Goal: Information Seeking & Learning: Check status

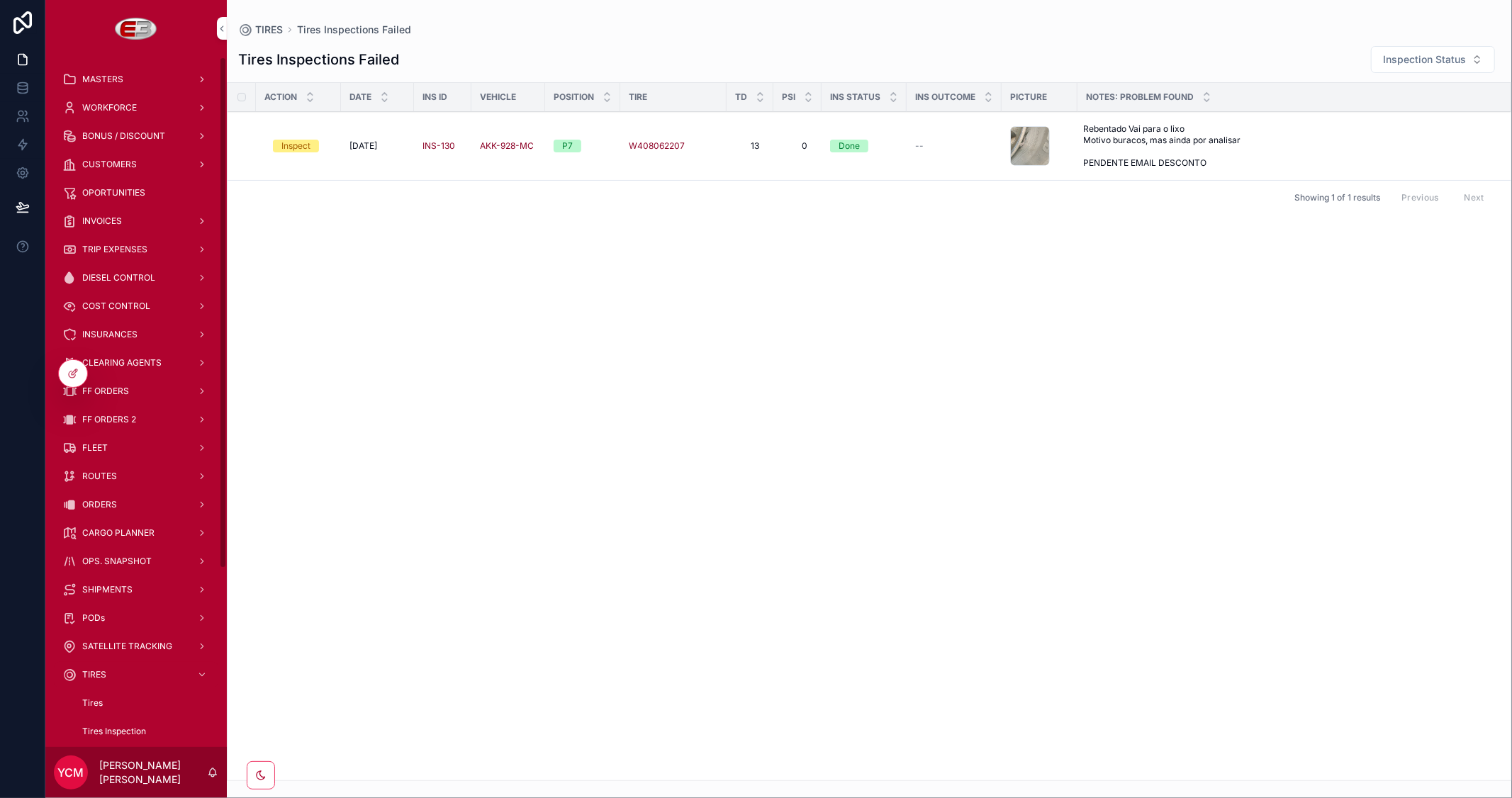
click at [122, 418] on span "FF ORDERS 2" at bounding box center [109, 419] width 54 height 11
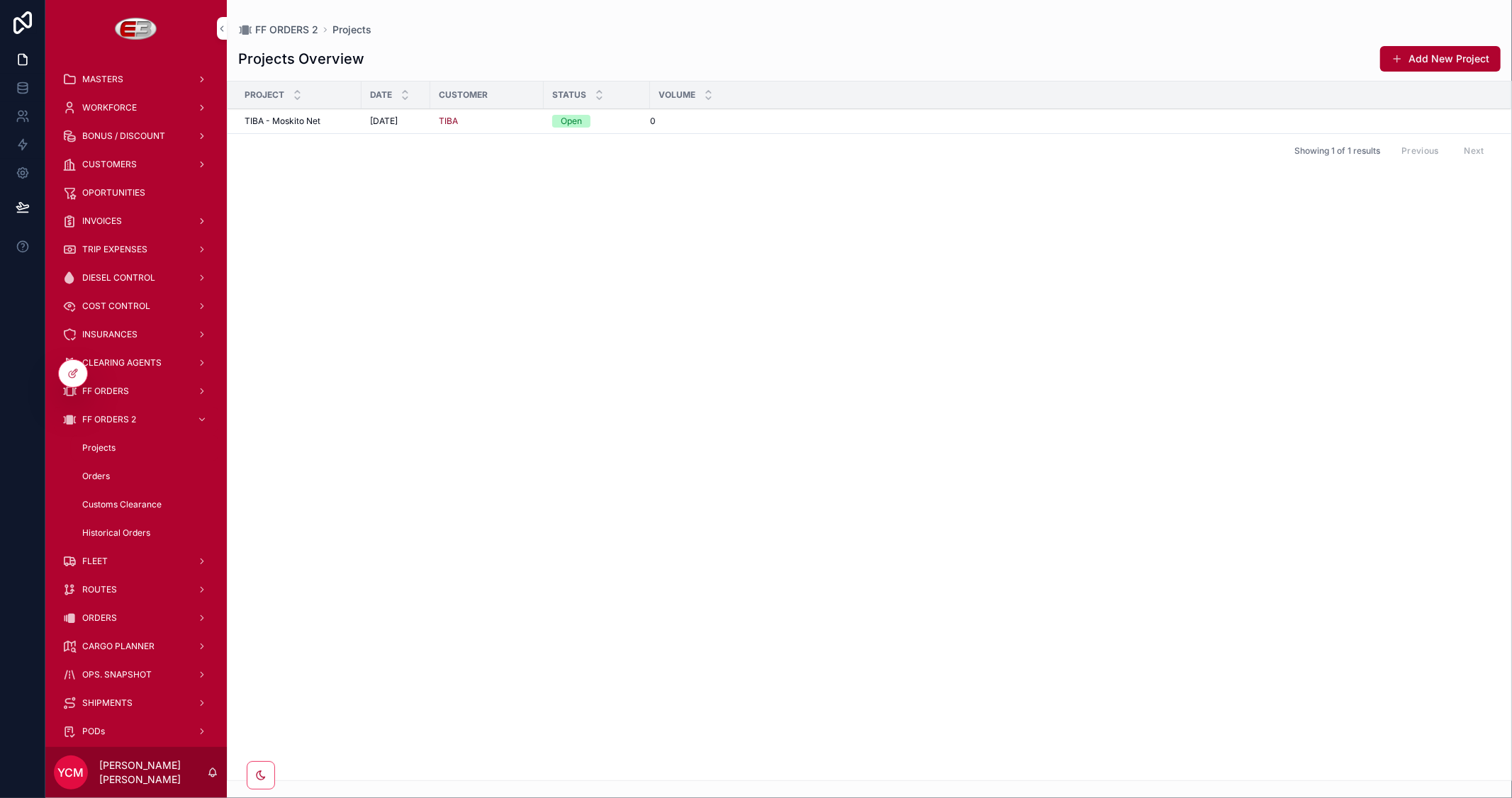
click at [114, 386] on span "FF ORDERS" at bounding box center [105, 391] width 47 height 11
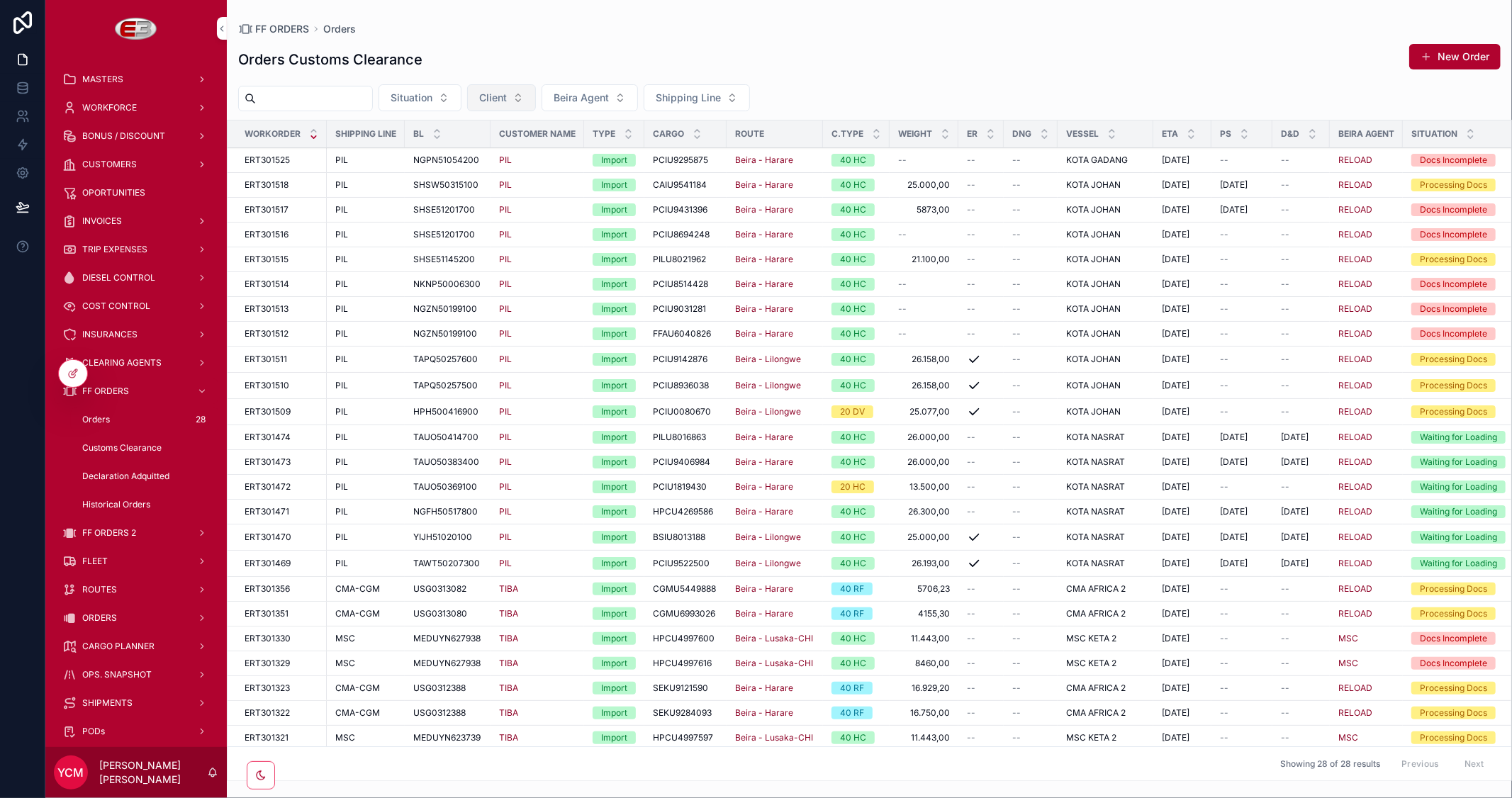
click at [536, 93] on button "Client" at bounding box center [501, 98] width 69 height 27
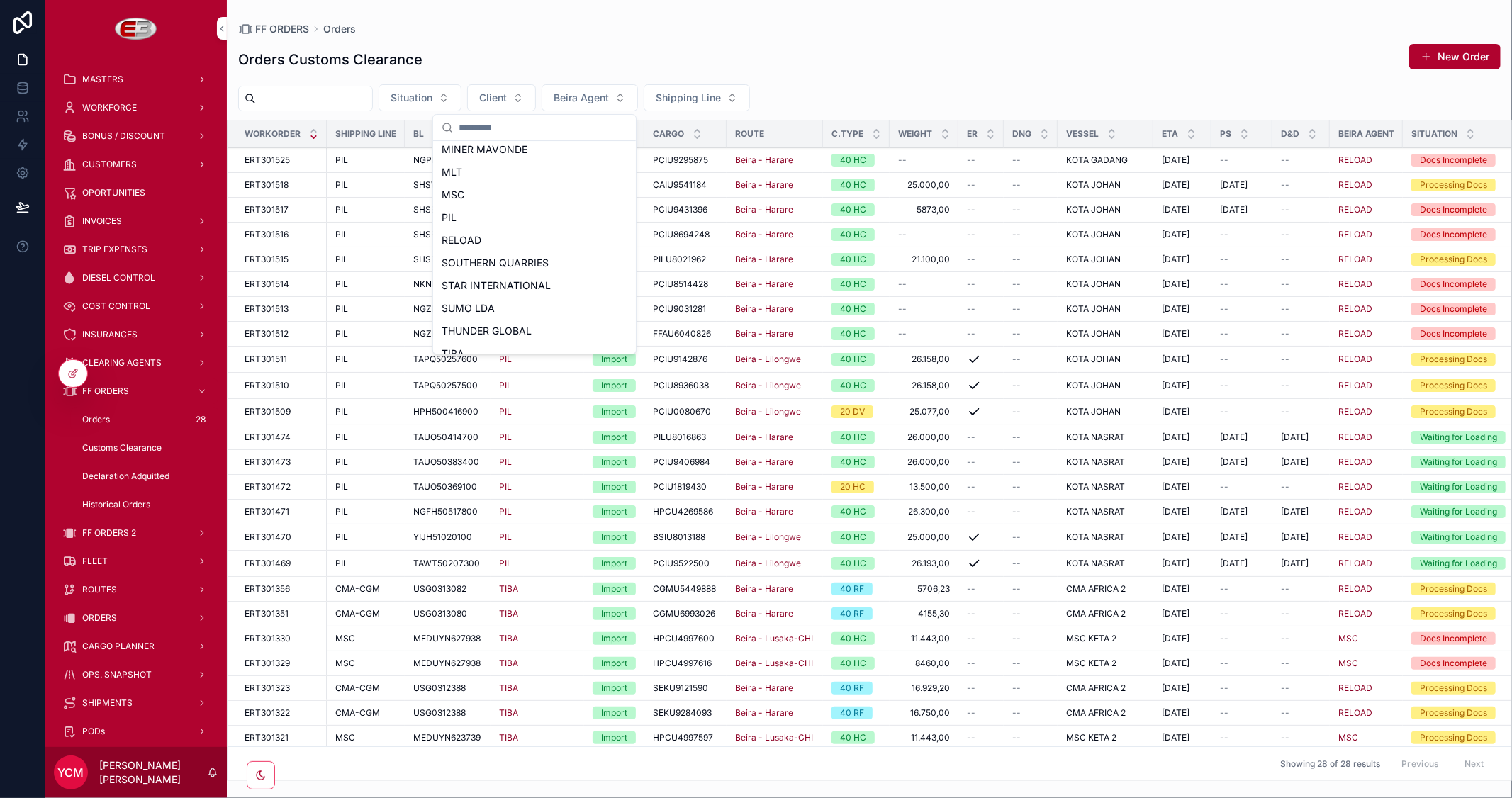
scroll to position [314, 0]
click at [467, 316] on div "TIBA" at bounding box center [534, 317] width 197 height 23
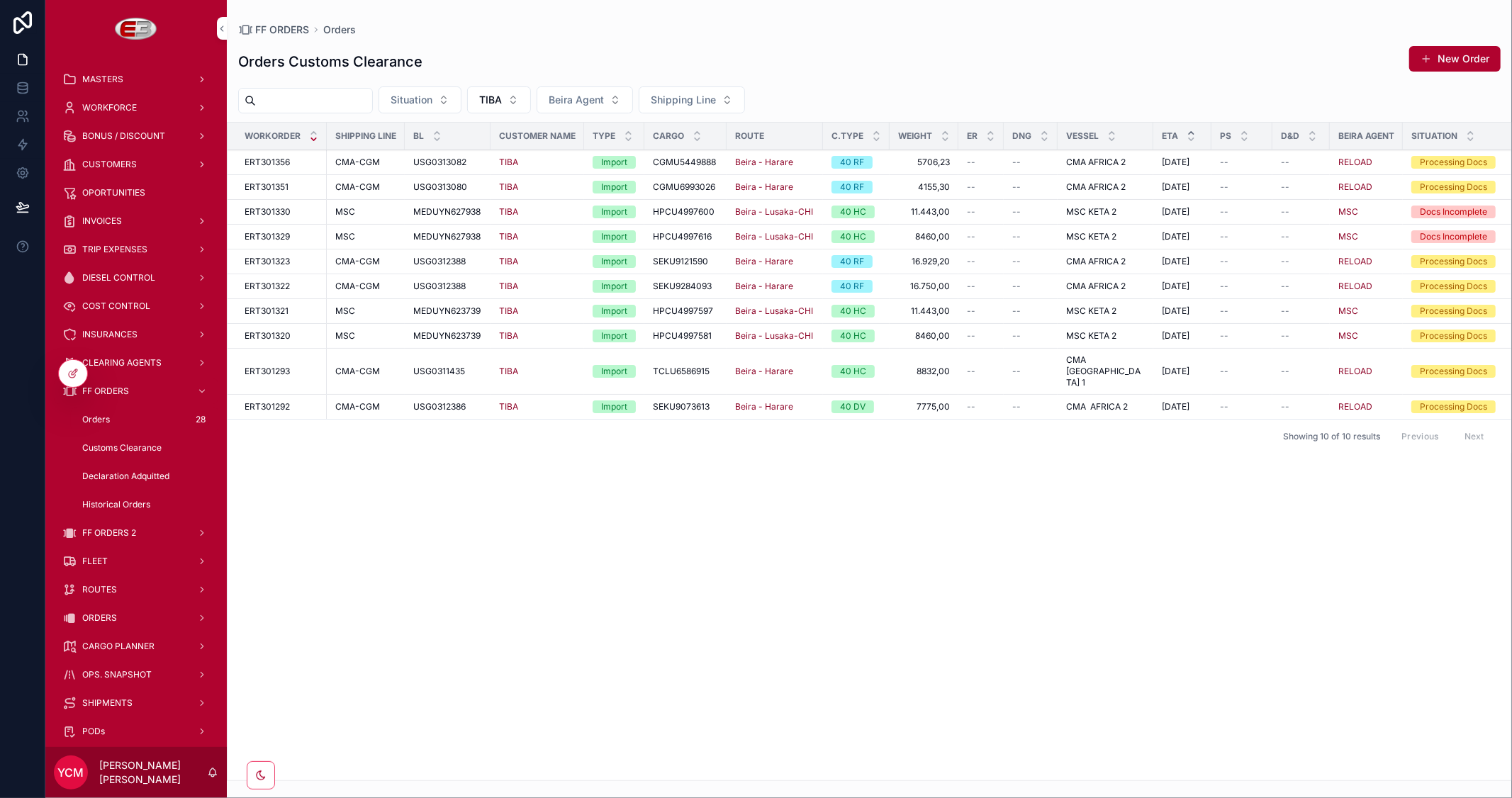
click at [1187, 131] on icon "scrollable content" at bounding box center [1191, 132] width 9 height 9
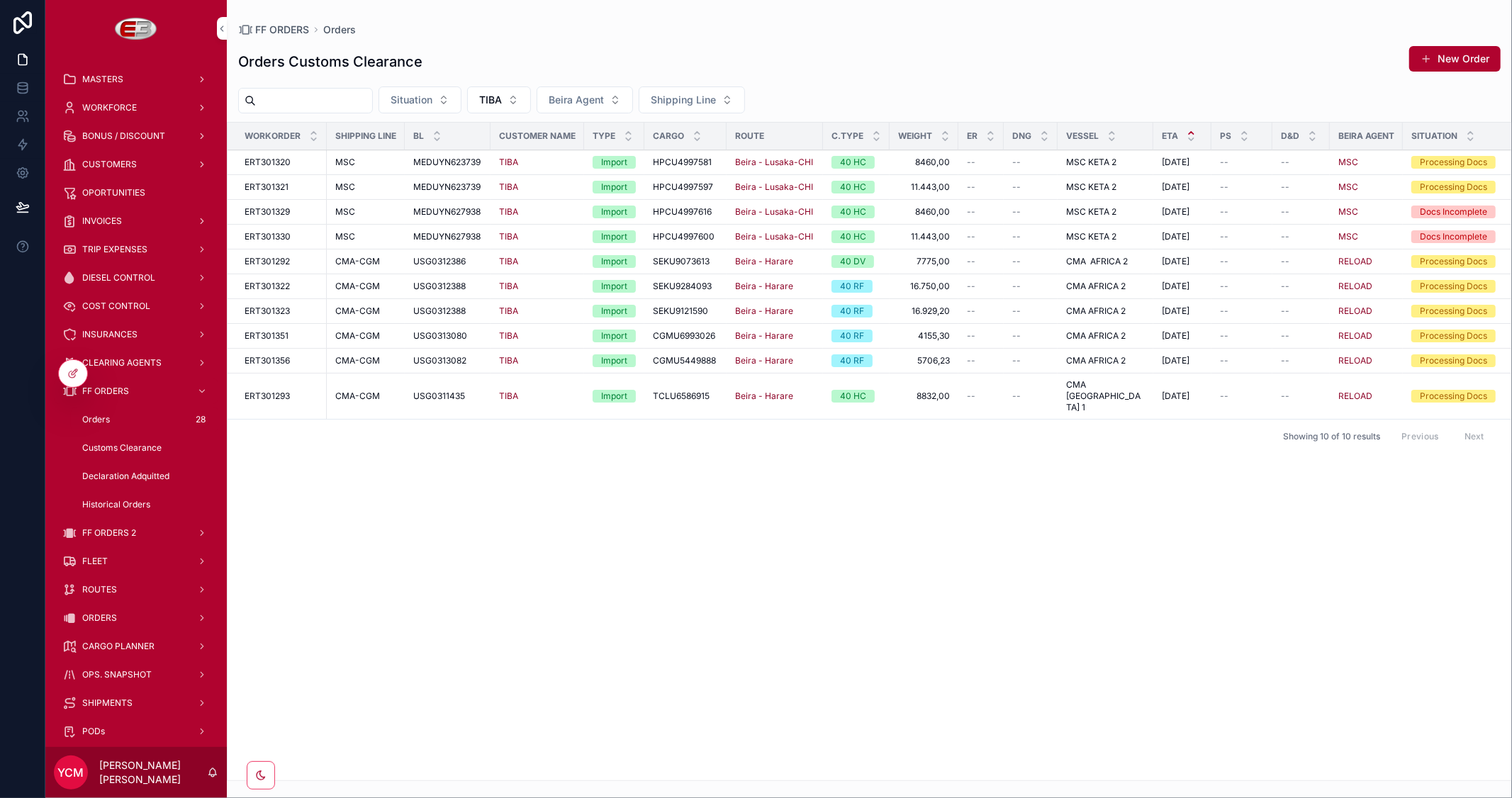
click at [0, 0] on icon "scrollable content" at bounding box center [0, 0] width 0 height 0
click at [531, 98] on button "TIBA" at bounding box center [499, 100] width 64 height 27
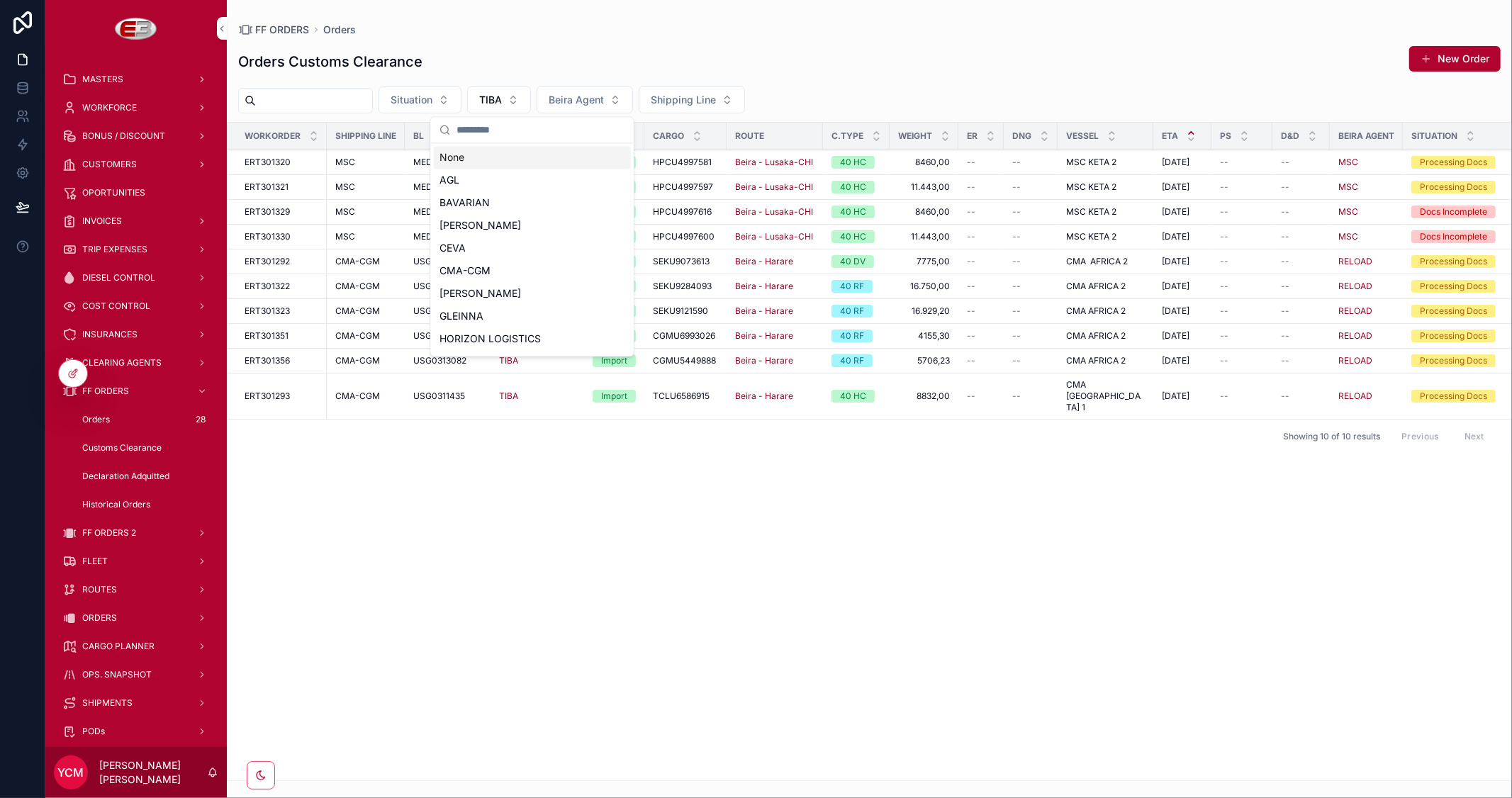
click at [457, 158] on div "None" at bounding box center [532, 157] width 197 height 23
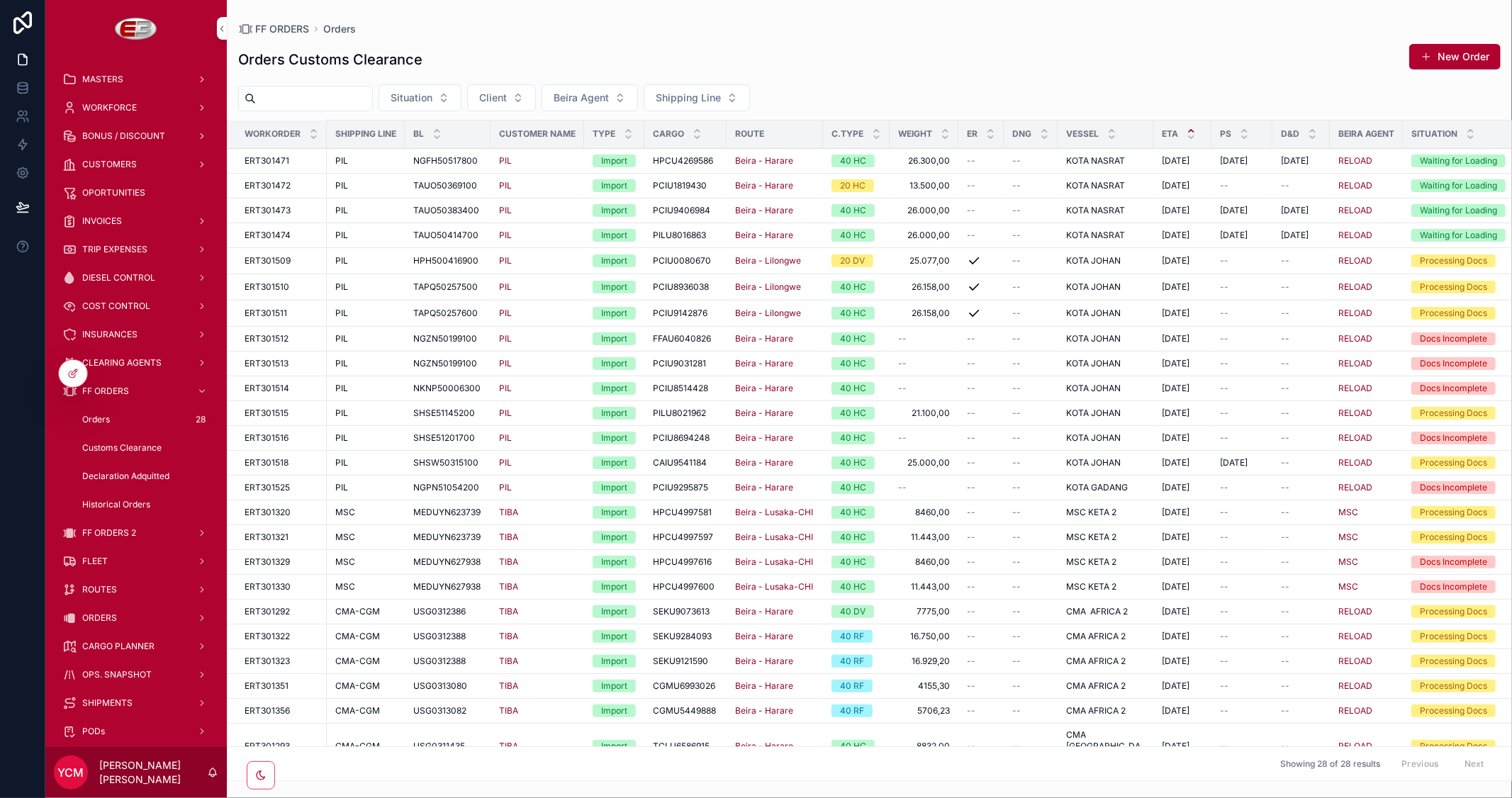
scroll to position [114, 0]
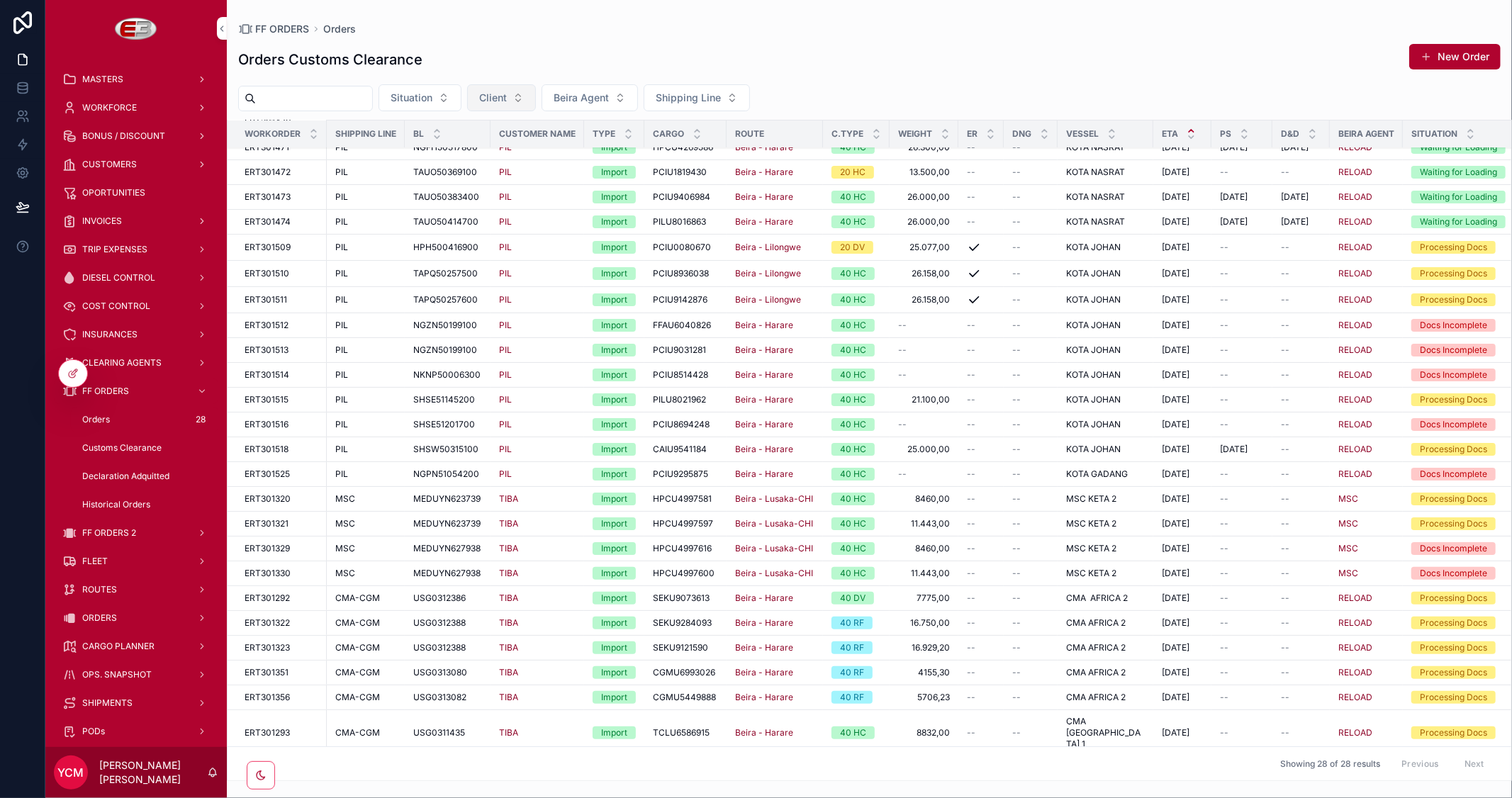
click at [506, 95] on span "Client" at bounding box center [493, 98] width 28 height 14
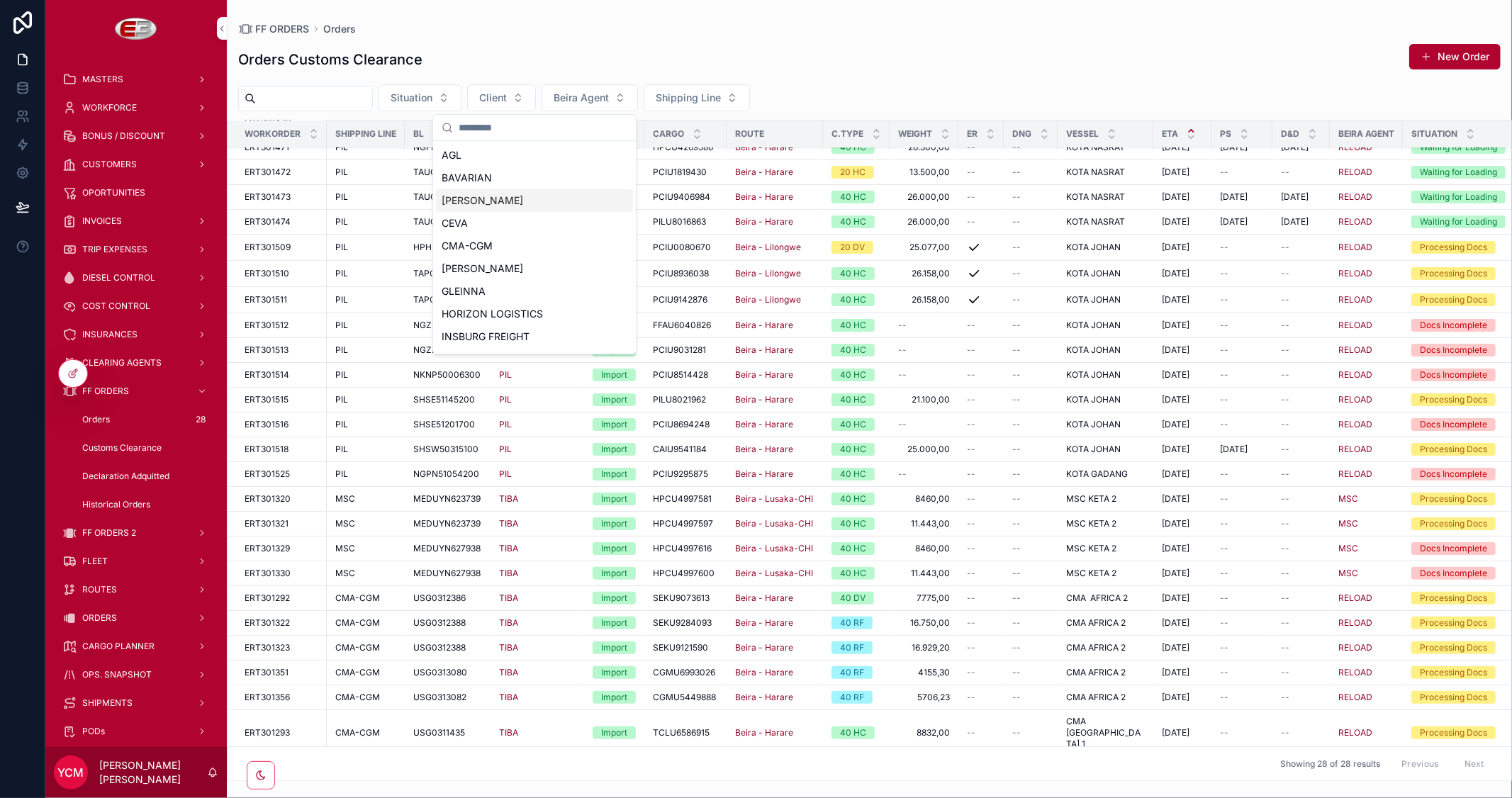
scroll to position [314, 0]
click at [490, 312] on div "TIBA" at bounding box center [534, 317] width 197 height 23
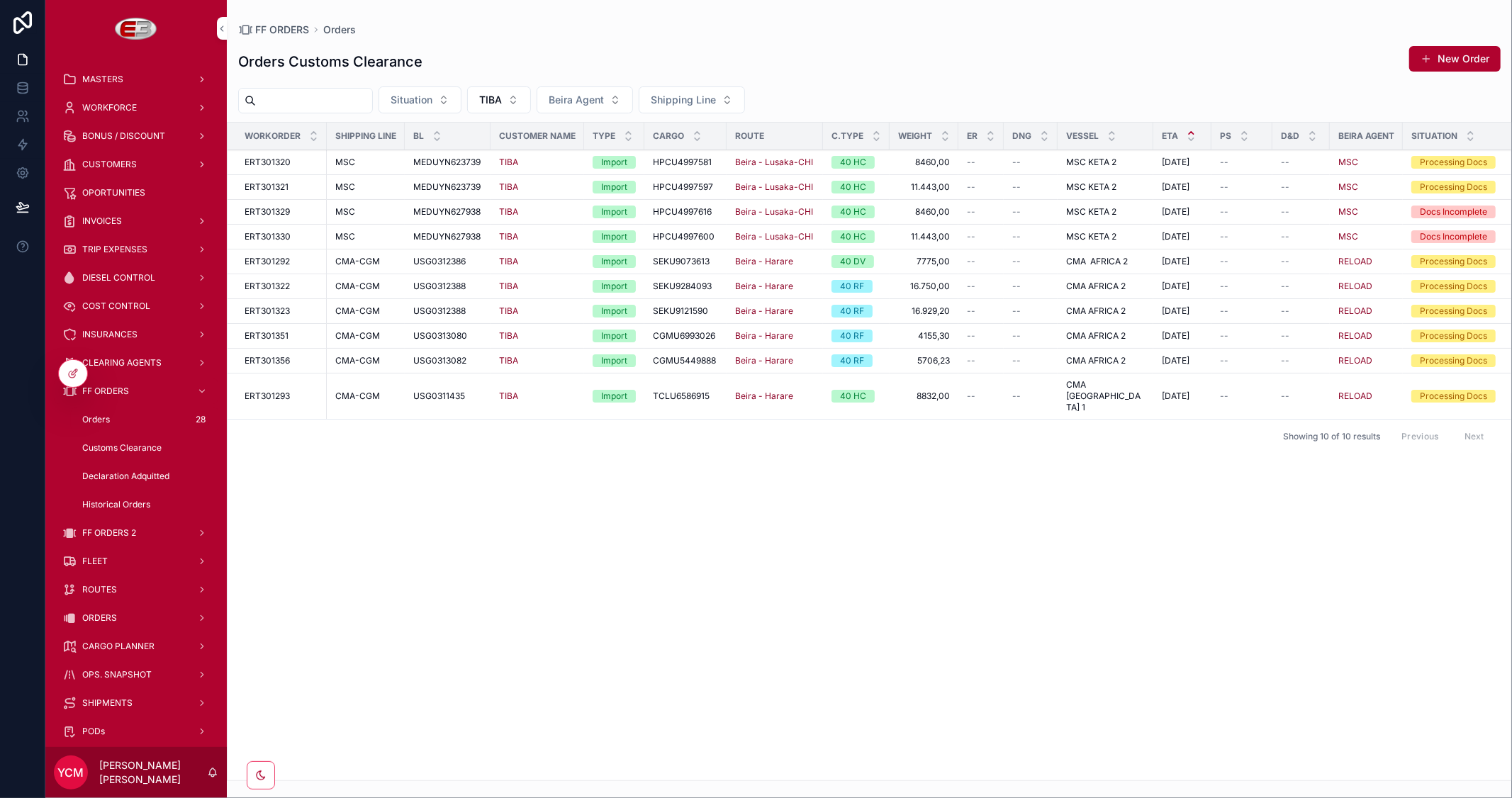
click at [0, 0] on icon "scrollable content" at bounding box center [0, 0] width 0 height 0
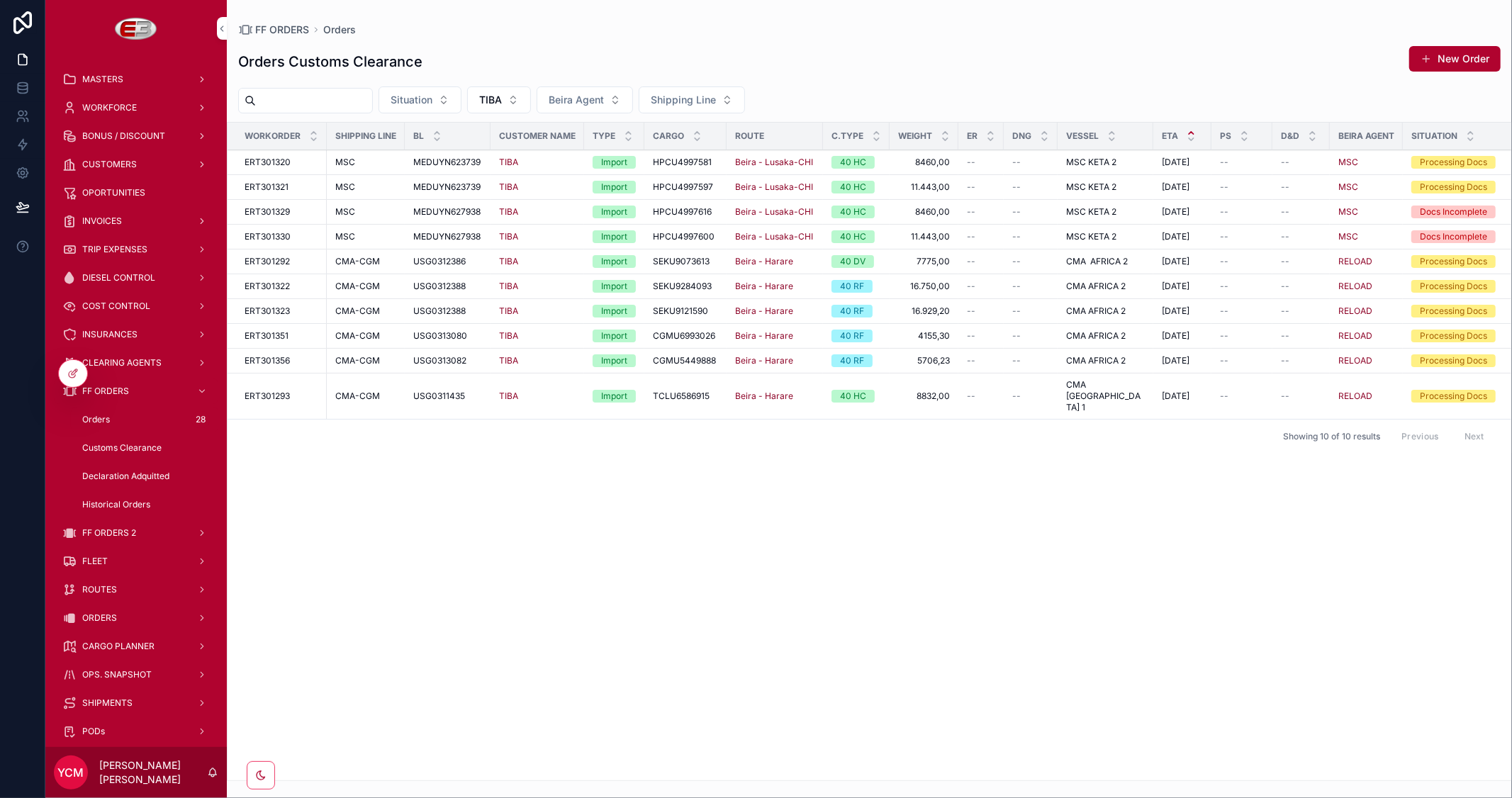
click at [0, 0] on icon "scrollable content" at bounding box center [0, 0] width 0 height 0
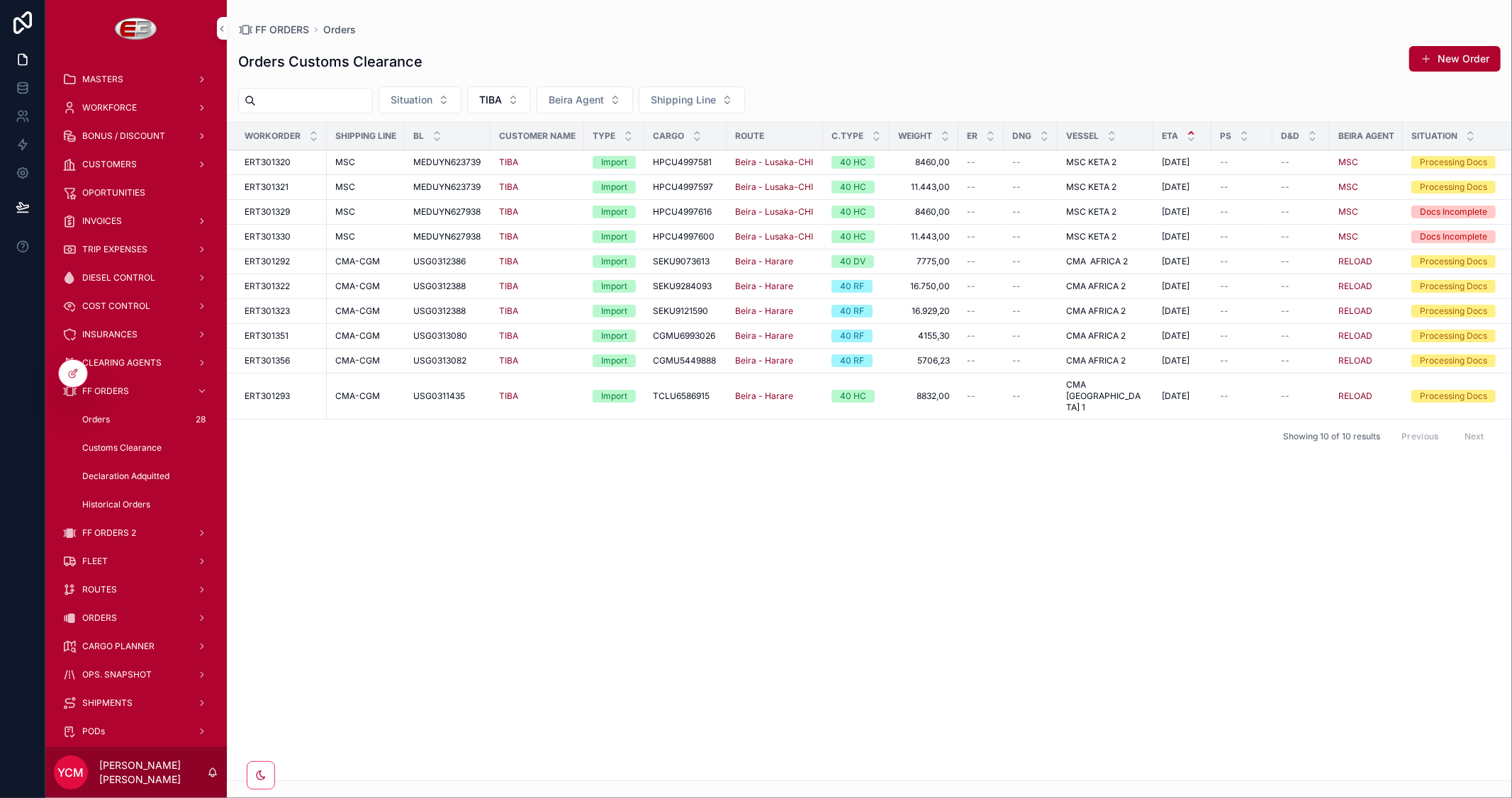
click at [0, 0] on icon "scrollable content" at bounding box center [0, 0] width 0 height 0
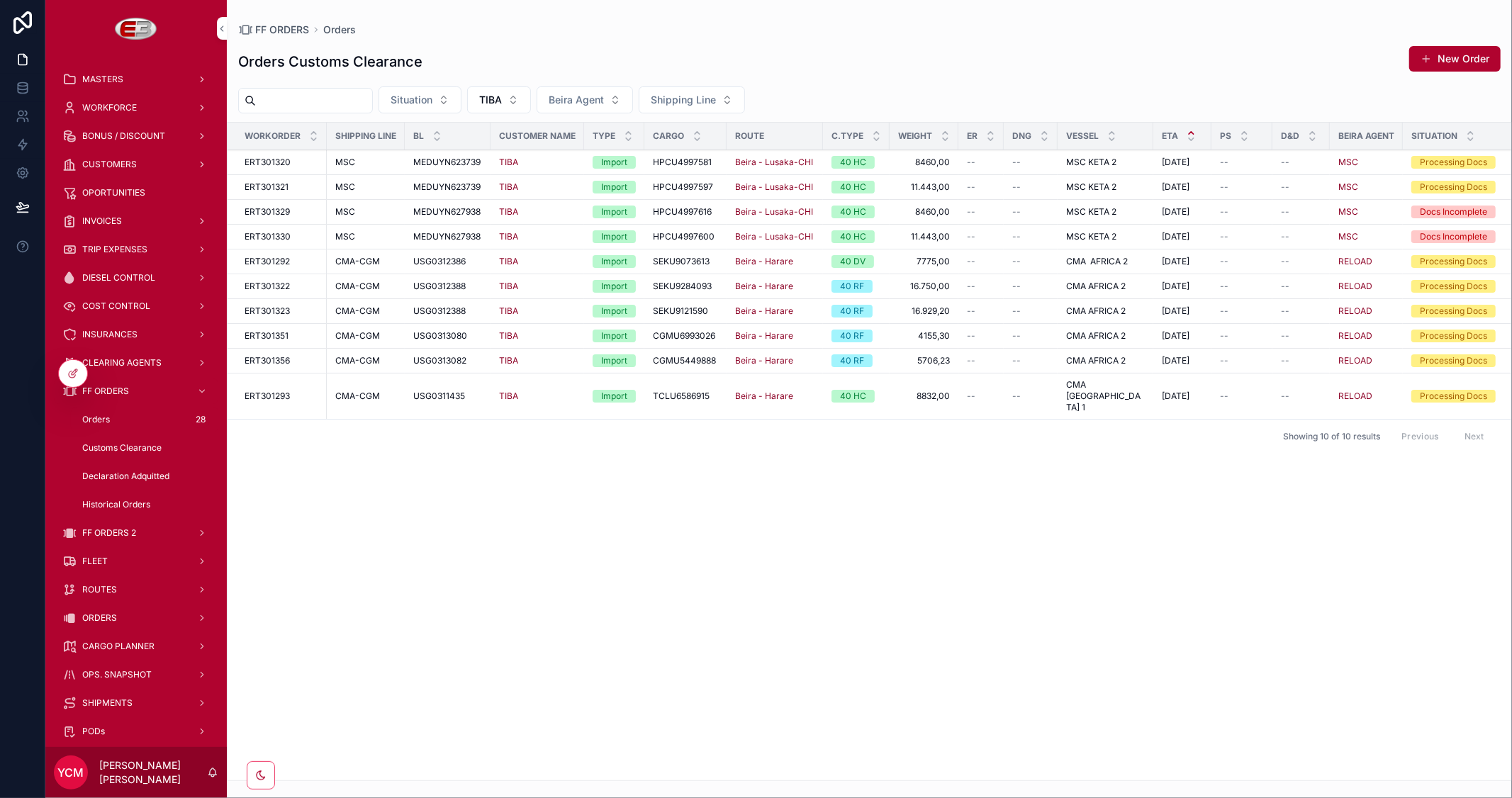
click at [0, 0] on icon "scrollable content" at bounding box center [0, 0] width 0 height 0
click at [116, 586] on div "ROUTES" at bounding box center [136, 589] width 147 height 23
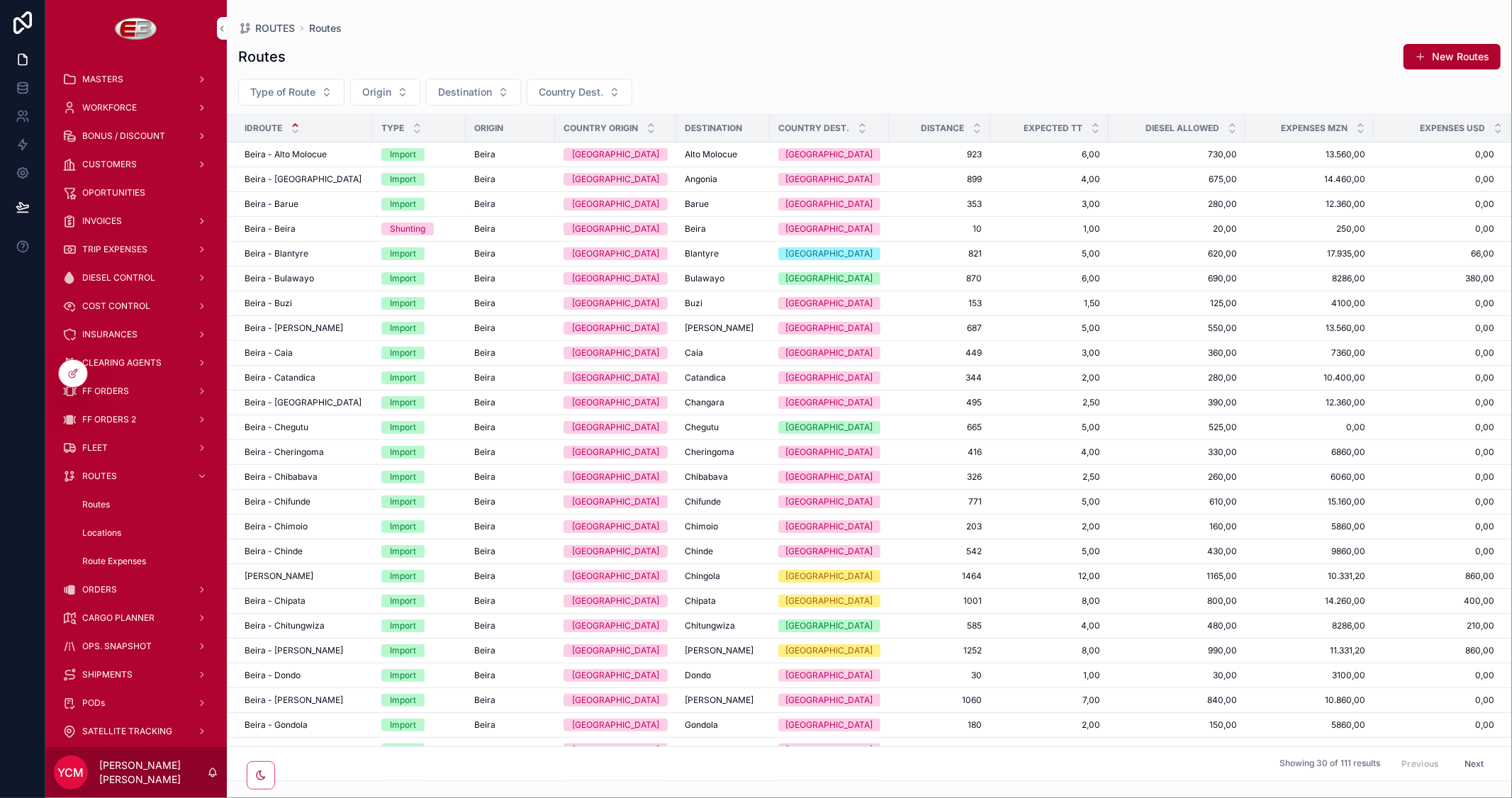
click at [107, 591] on span "ORDERS" at bounding box center [99, 589] width 35 height 11
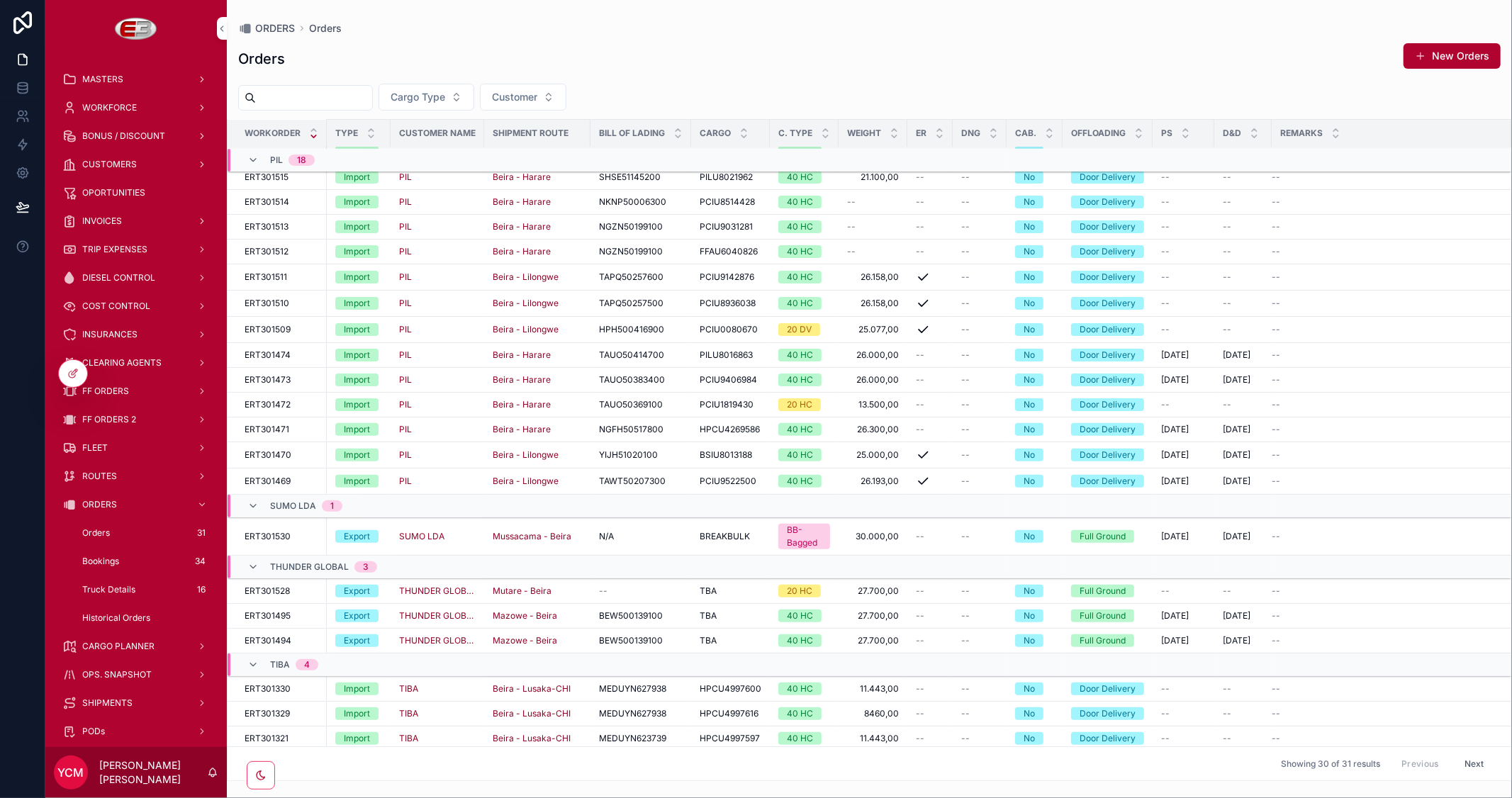
scroll to position [301, 0]
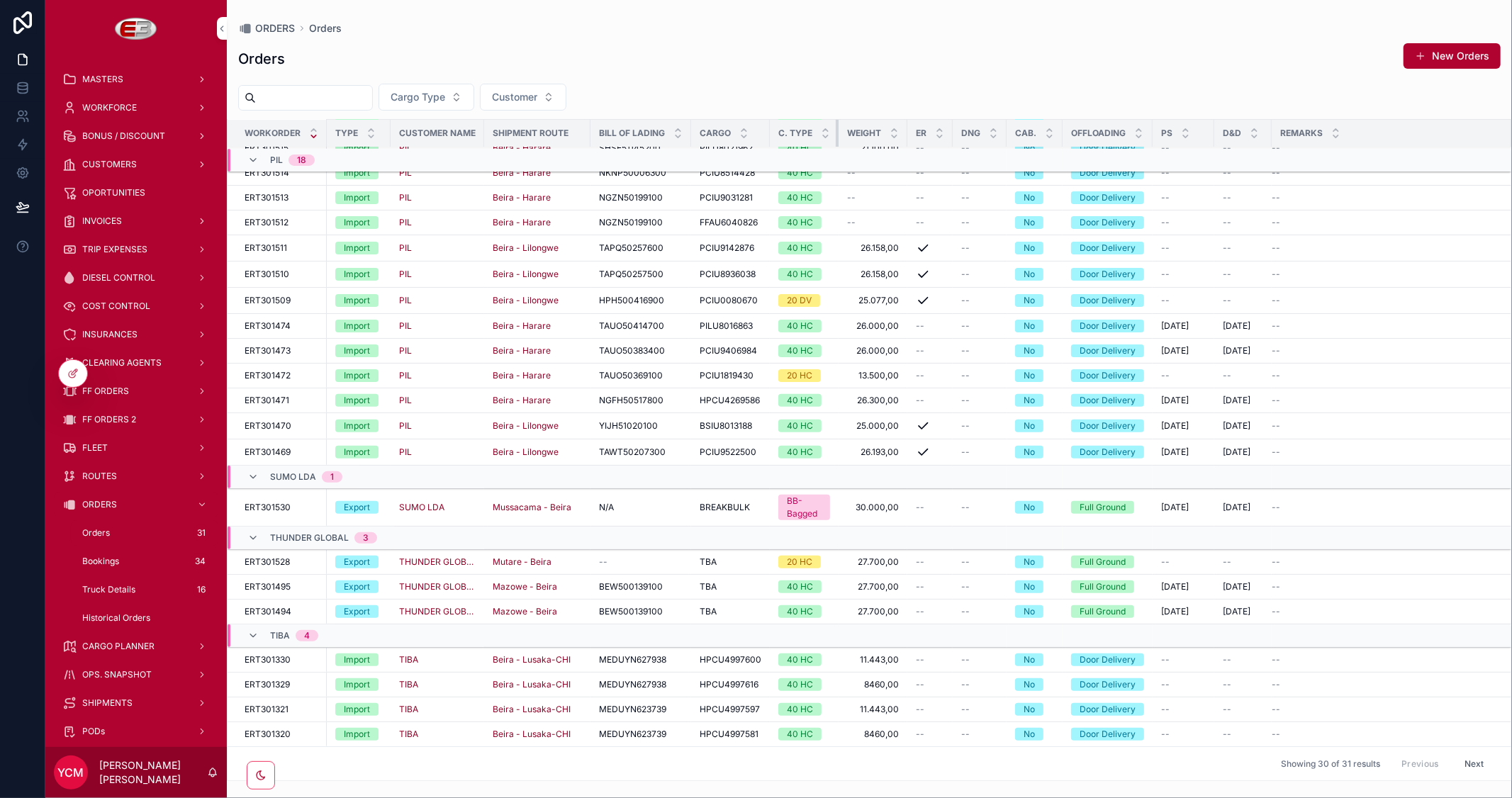
drag, startPoint x: 835, startPoint y: 132, endPoint x: 846, endPoint y: 138, distance: 12.5
click at [846, 138] on tr "Workorder Type Customer Name Shipment Route Bill of Lading Cargo C. Type Weight…" at bounding box center [869, 133] width 1283 height 28
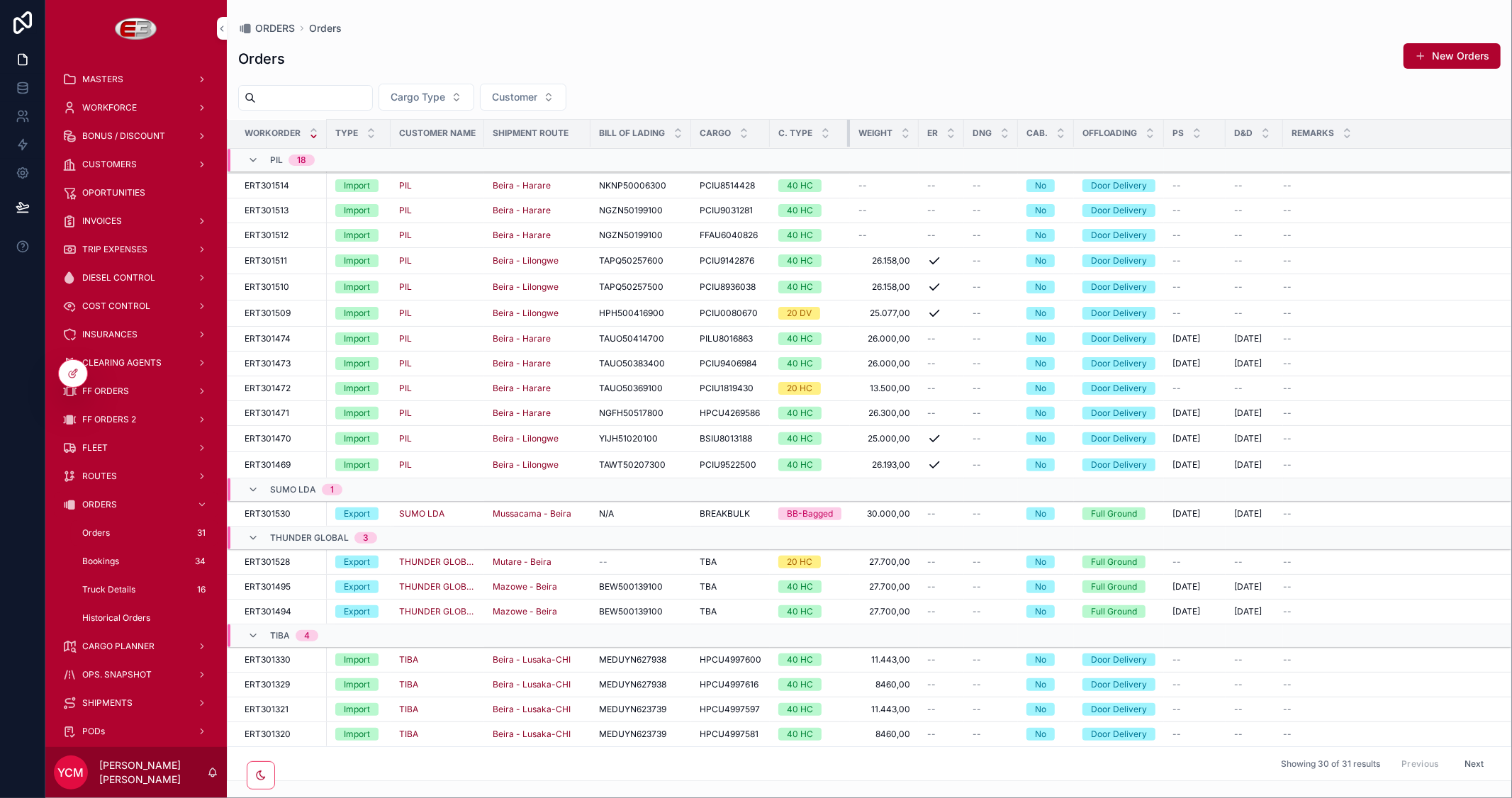
scroll to position [289, 0]
drag, startPoint x: 835, startPoint y: 131, endPoint x: 848, endPoint y: 137, distance: 14.3
click at [848, 137] on div "scrollable content" at bounding box center [850, 132] width 6 height 27
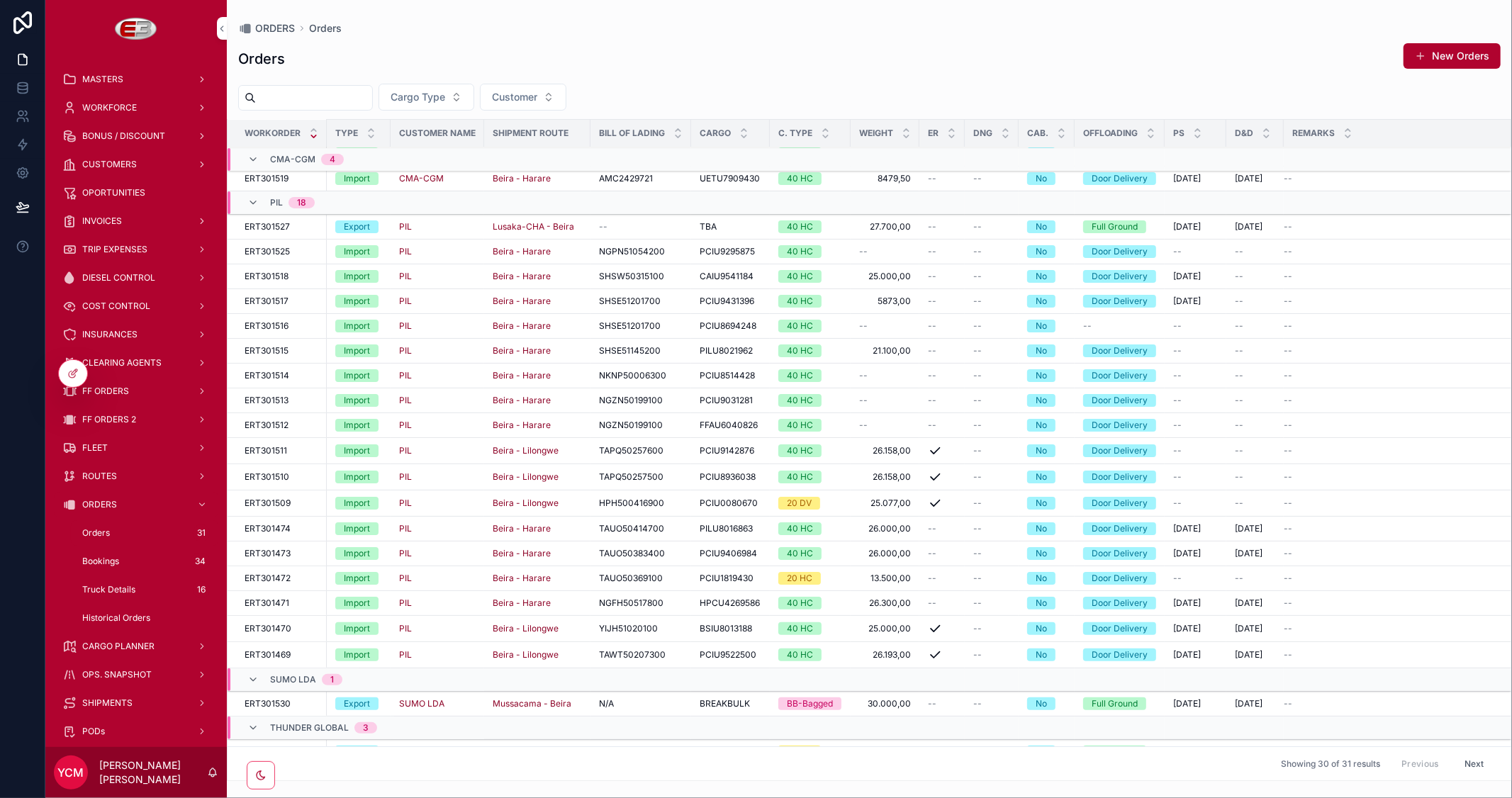
scroll to position [0, 0]
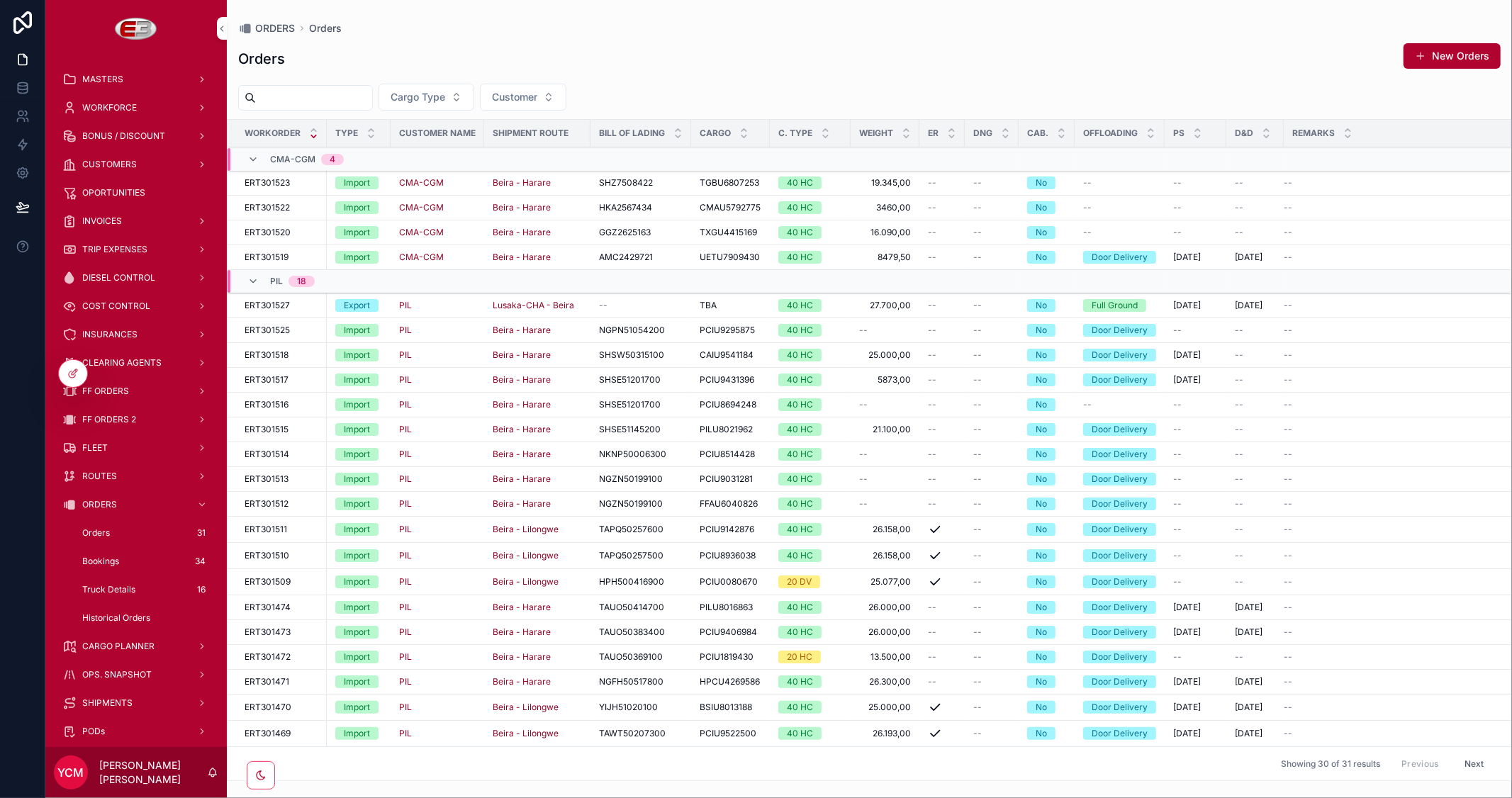
click at [99, 557] on span "Bookings" at bounding box center [100, 561] width 37 height 11
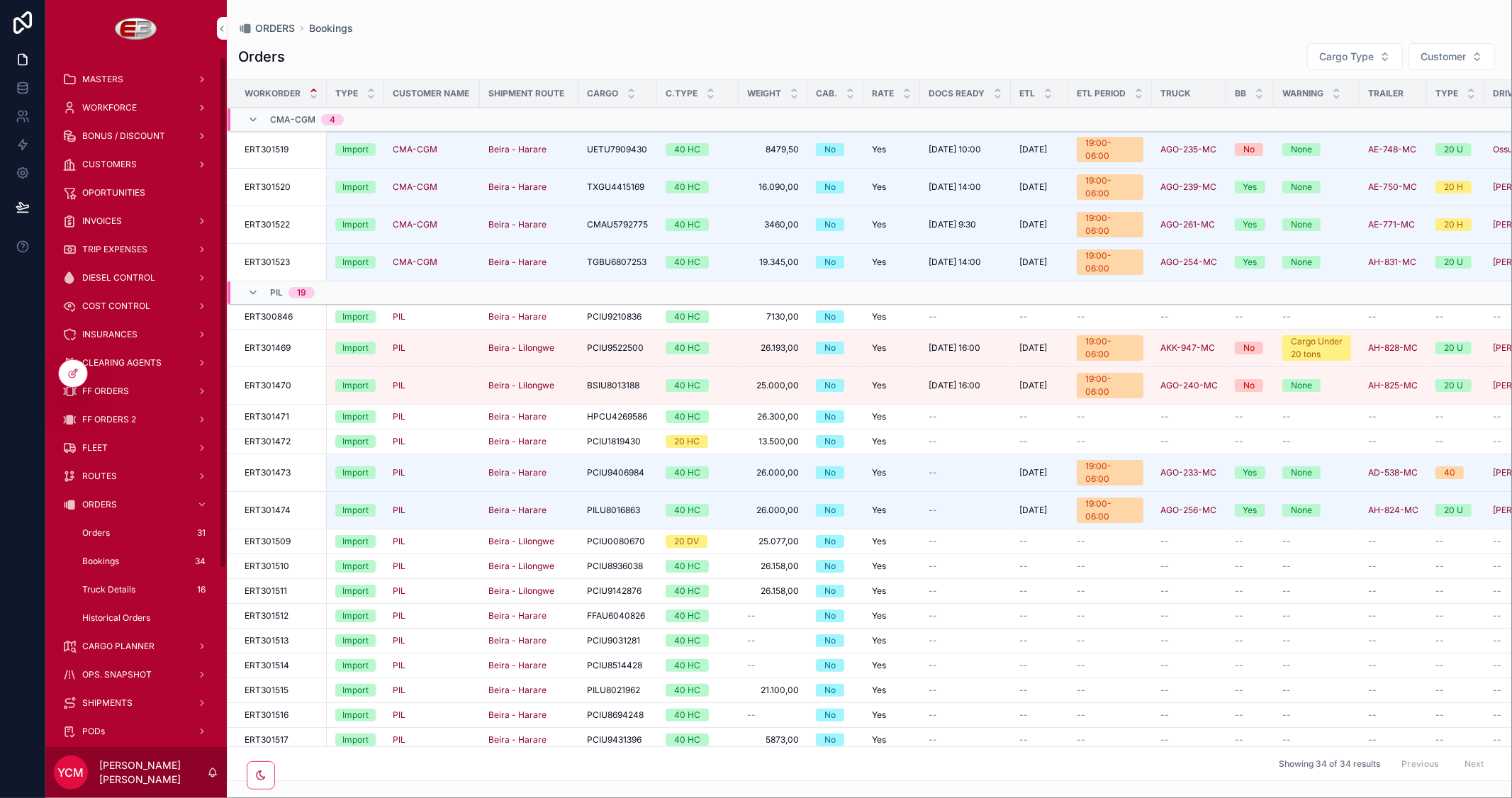
click at [102, 586] on span "Truck Details" at bounding box center [108, 589] width 53 height 11
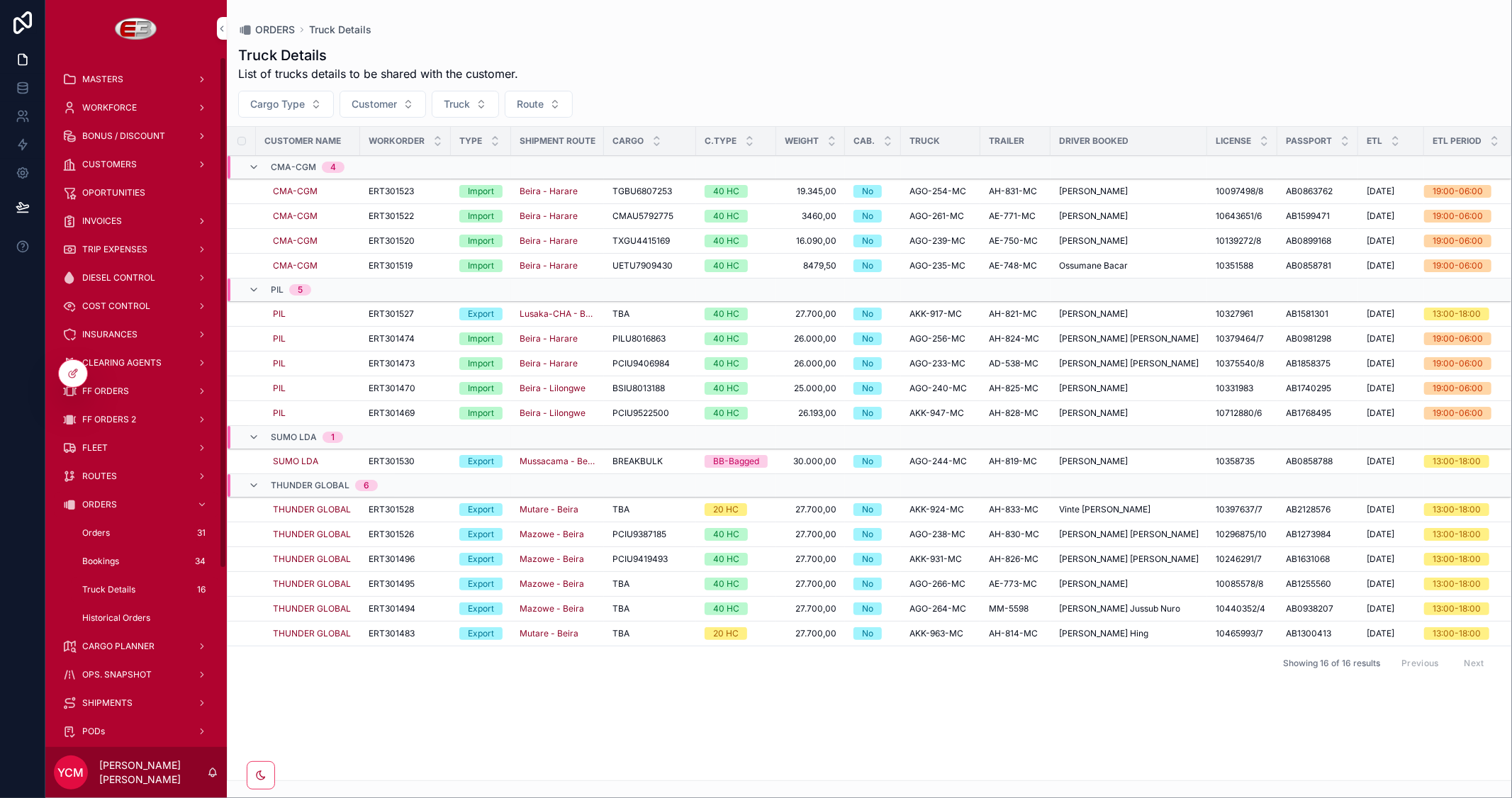
click at [124, 614] on span "Historical Orders" at bounding box center [116, 618] width 68 height 11
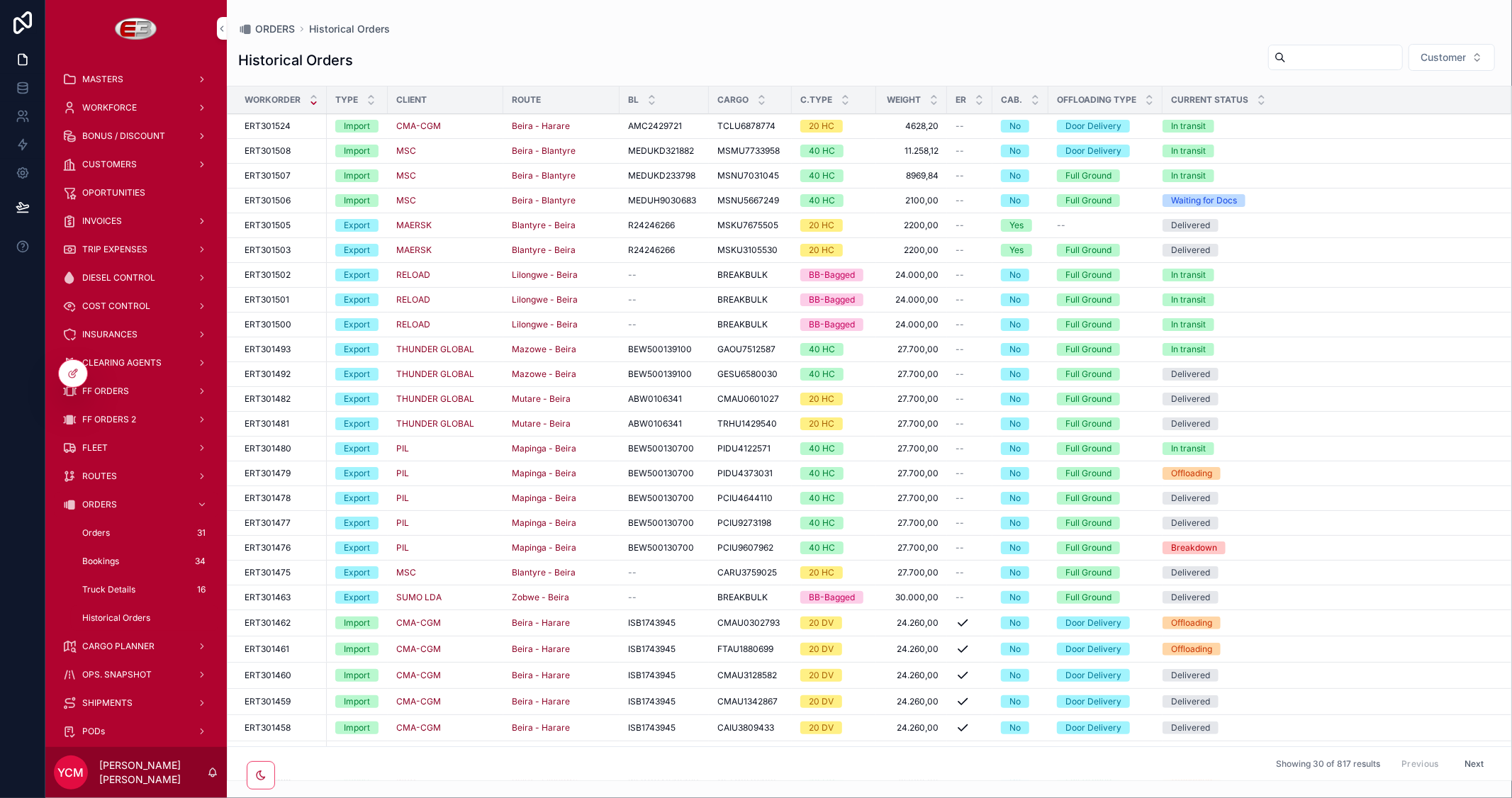
scroll to position [121, 0]
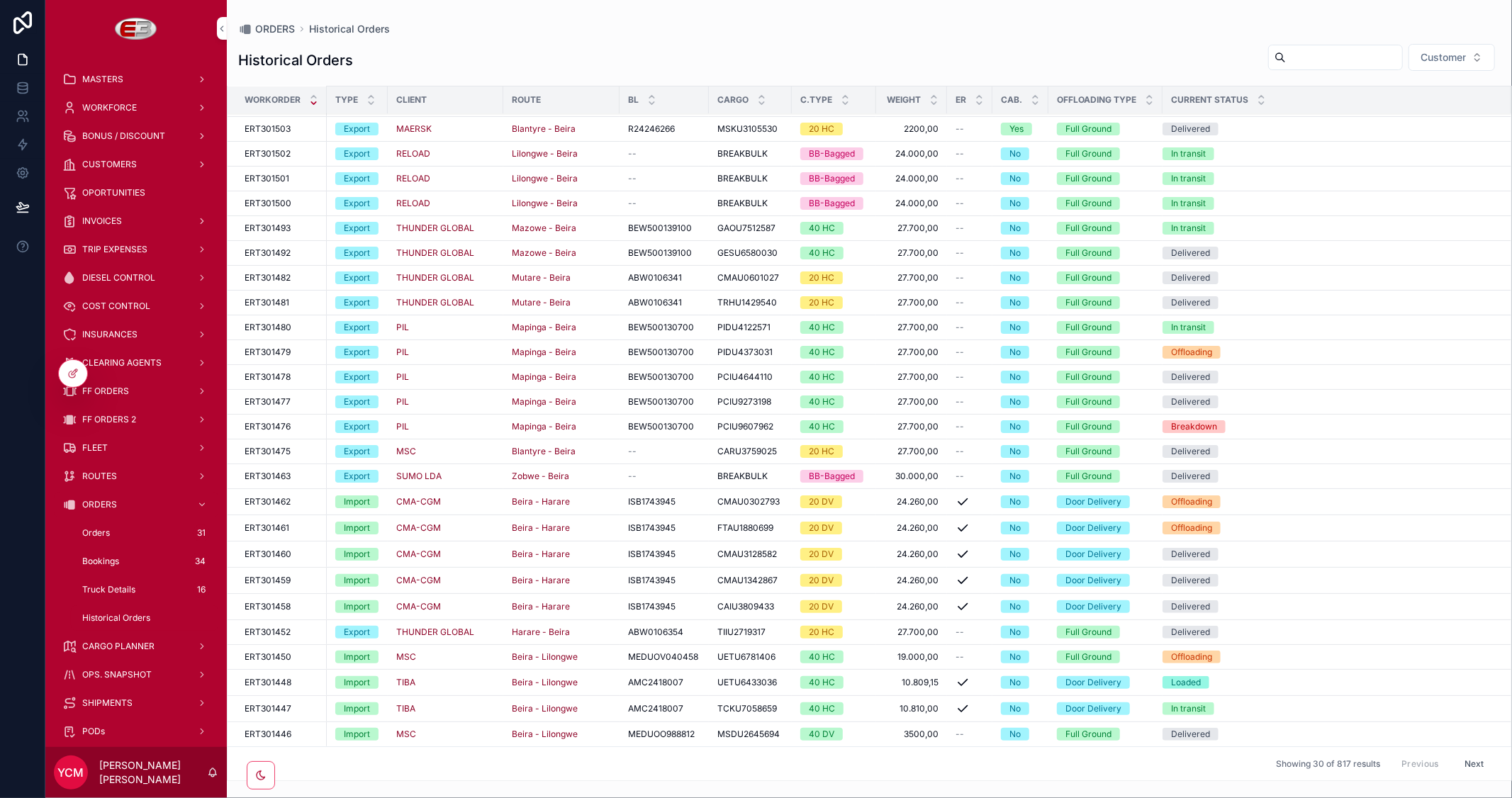
click at [272, 529] on span "ERT301461" at bounding box center [267, 527] width 45 height 11
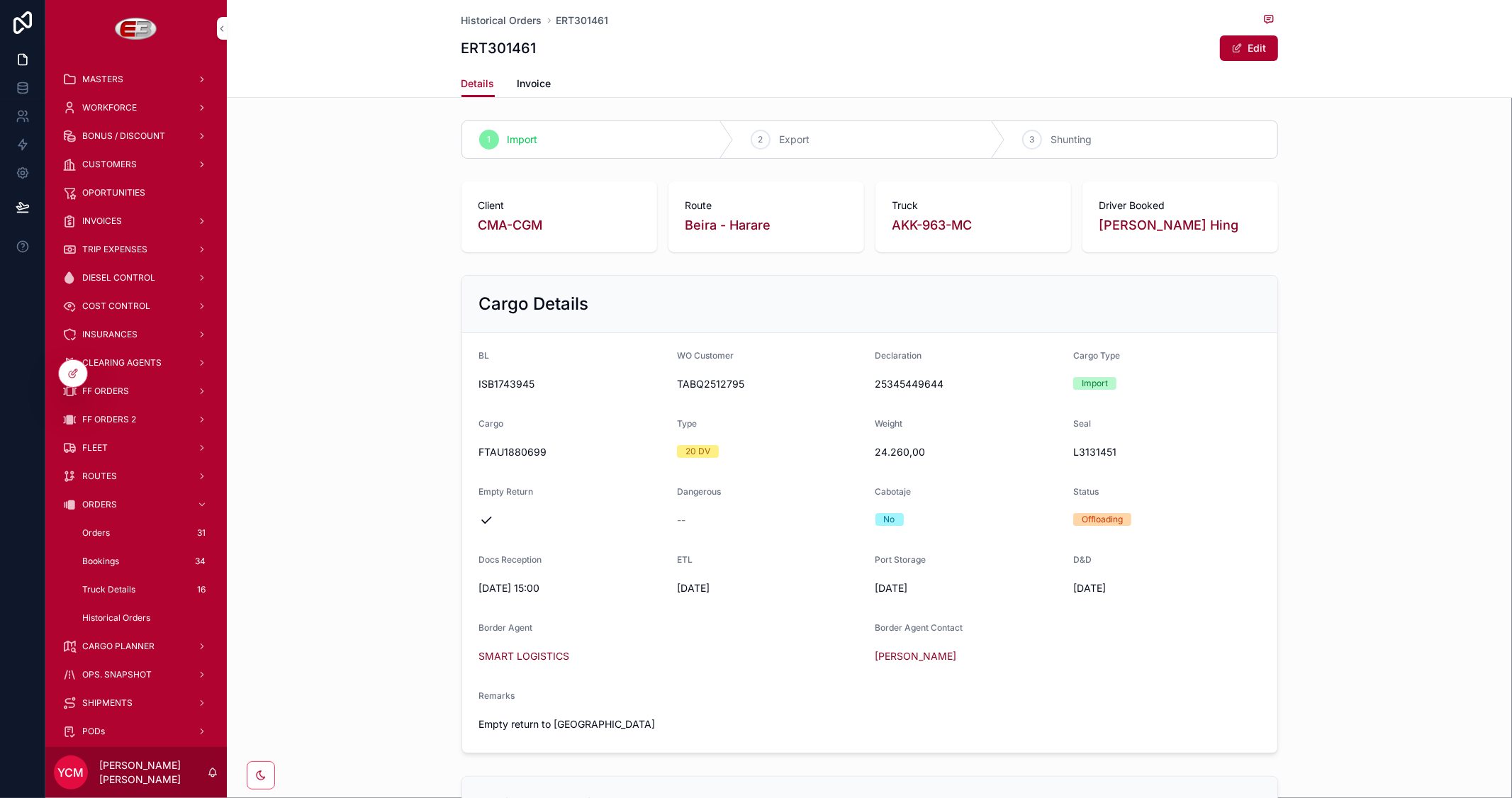
click at [537, 80] on span "Invoice" at bounding box center [534, 84] width 34 height 14
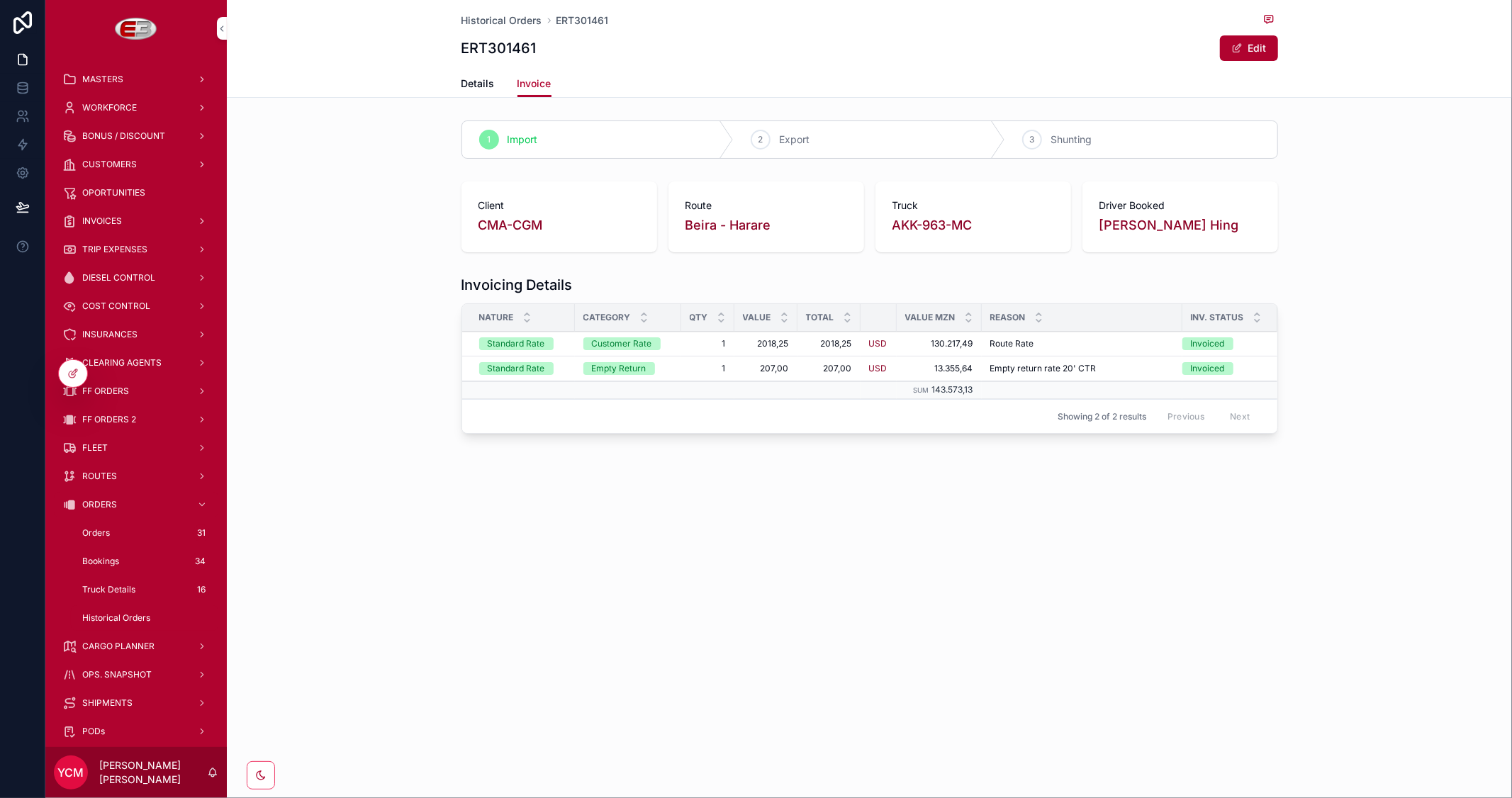
click at [473, 83] on span "Details" at bounding box center [477, 84] width 33 height 14
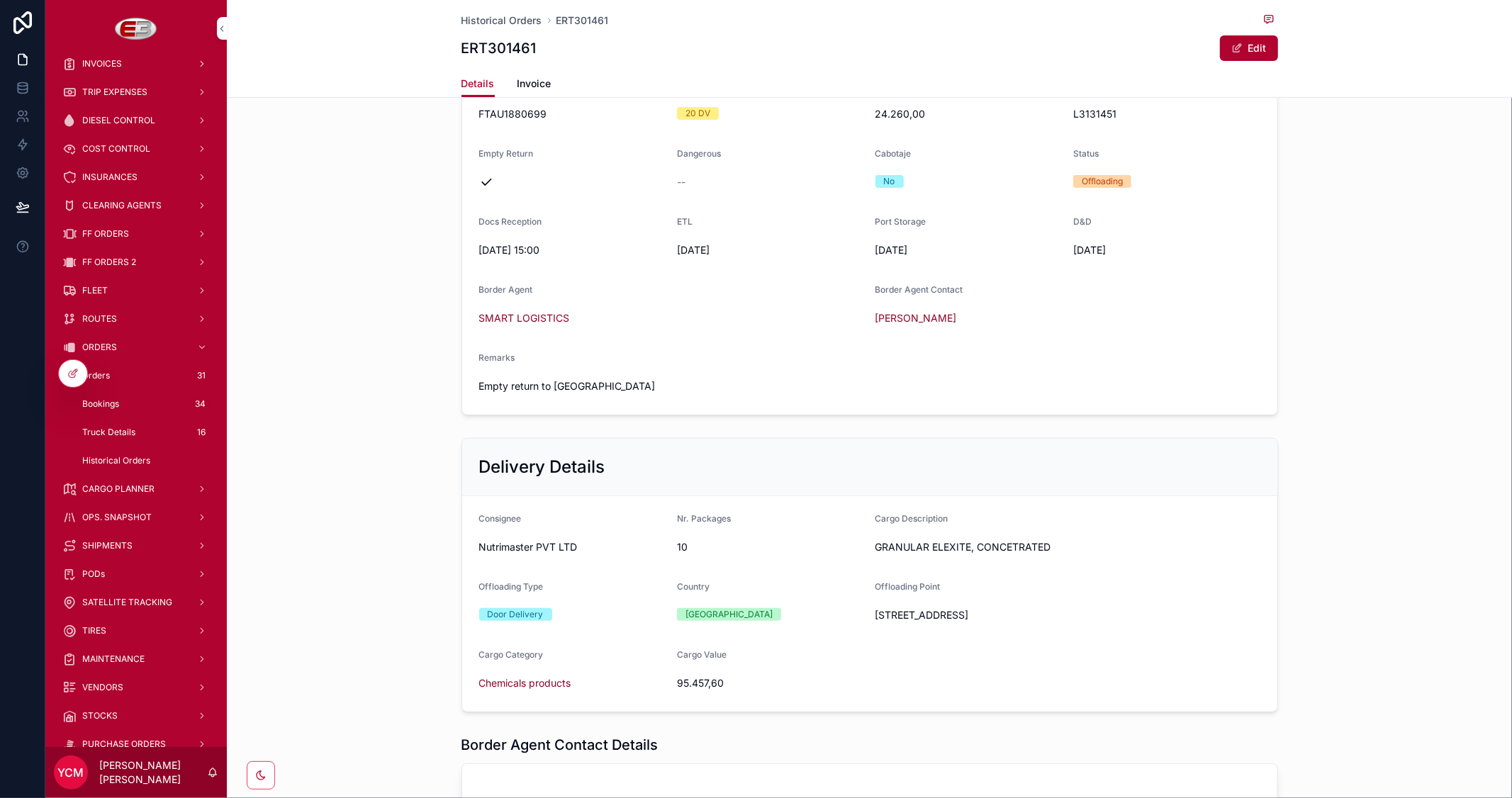
scroll to position [236, 0]
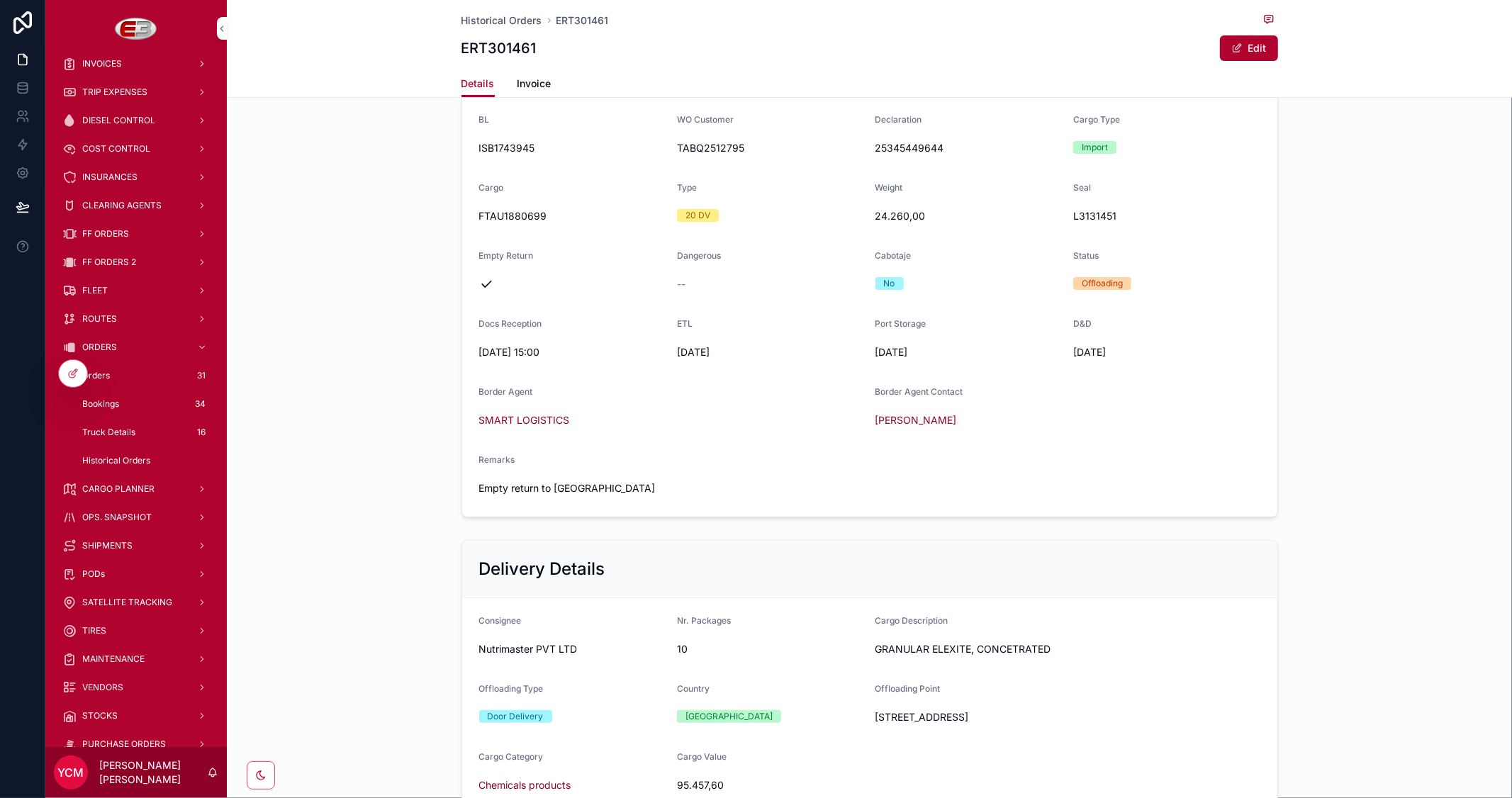
click at [541, 78] on span "Invoice" at bounding box center [534, 84] width 34 height 14
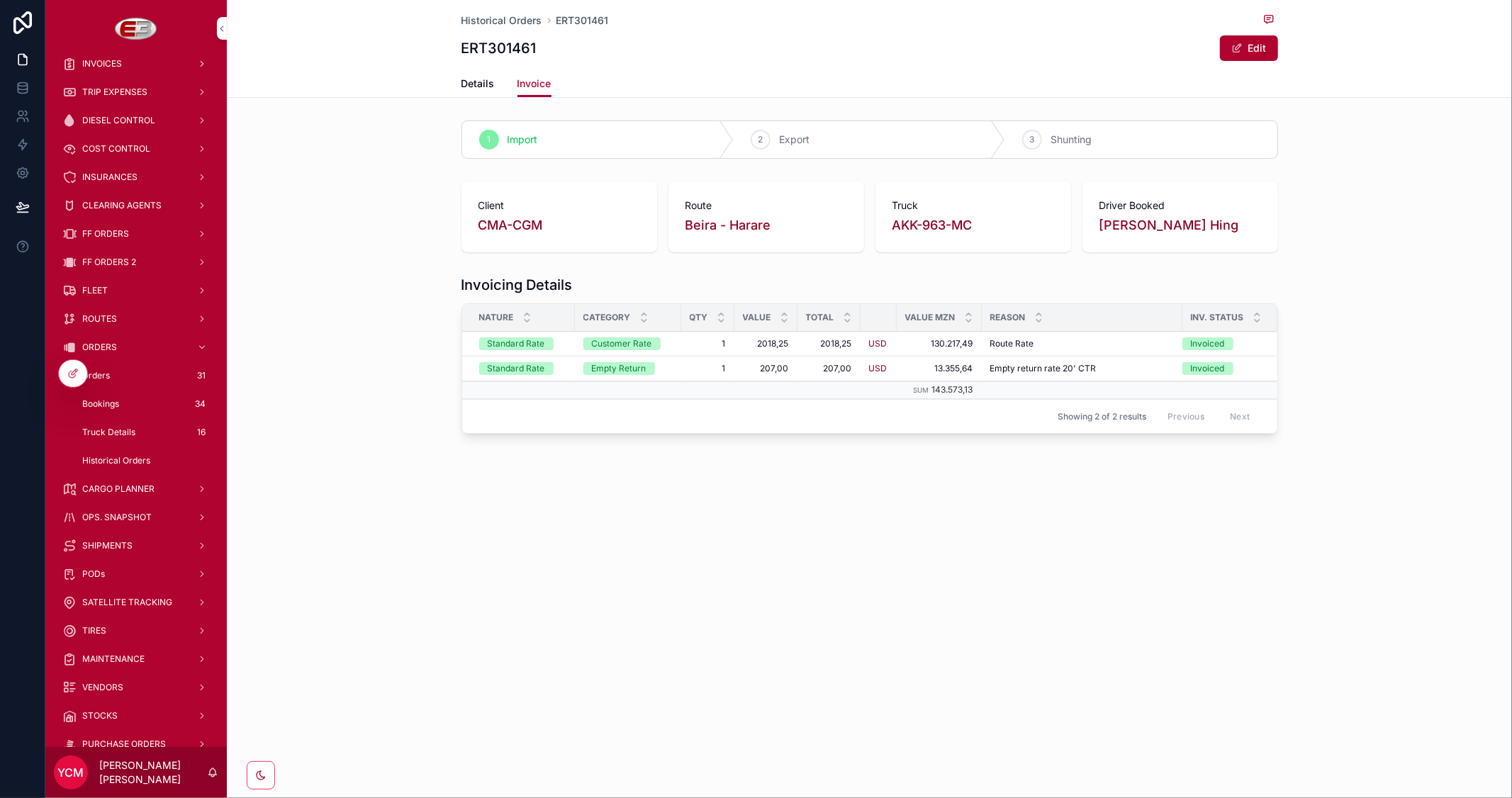
click at [118, 541] on span "SHIPMENTS" at bounding box center [107, 545] width 51 height 11
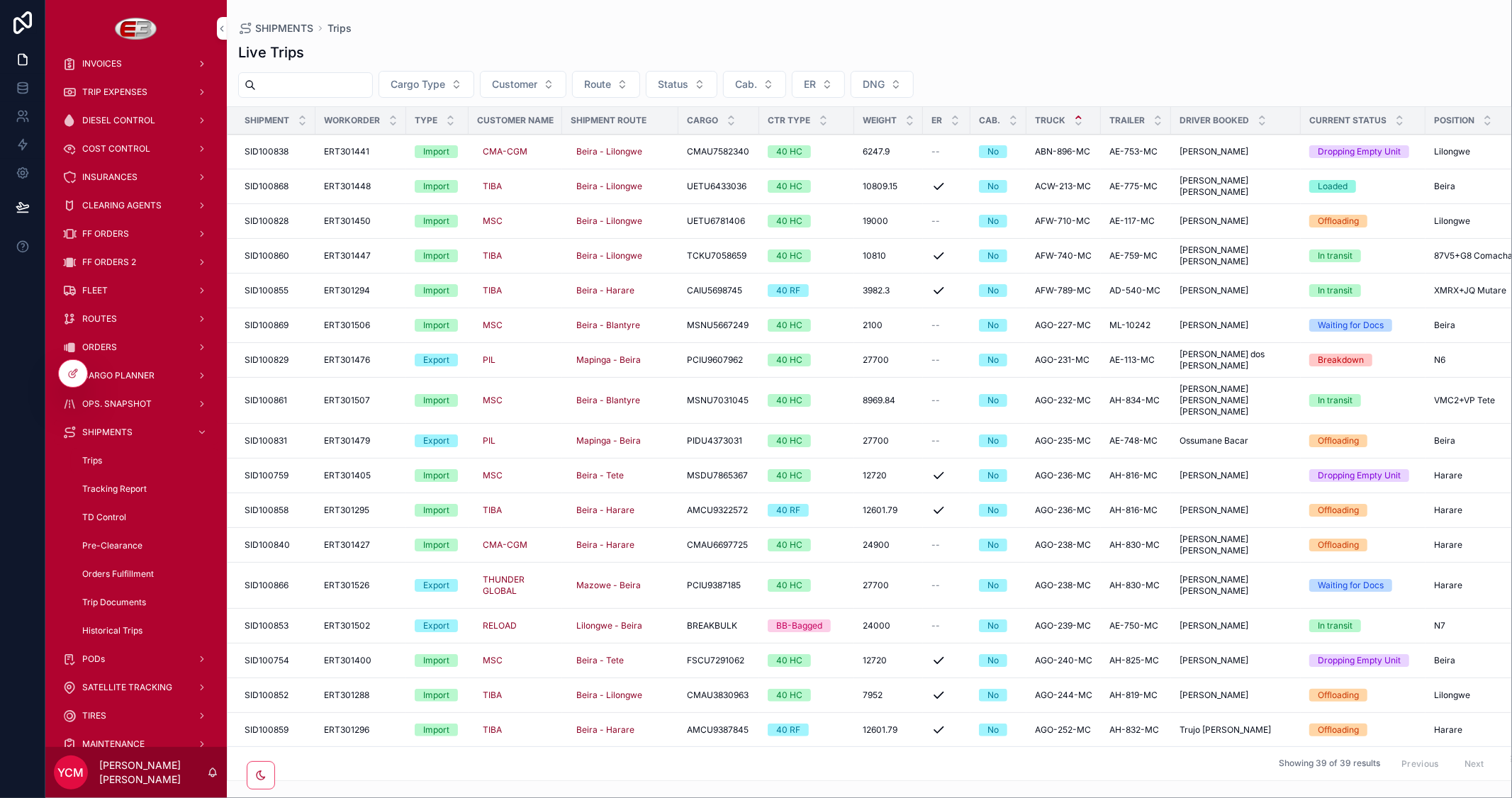
click at [127, 630] on span "Historical Trips" at bounding box center [112, 630] width 61 height 11
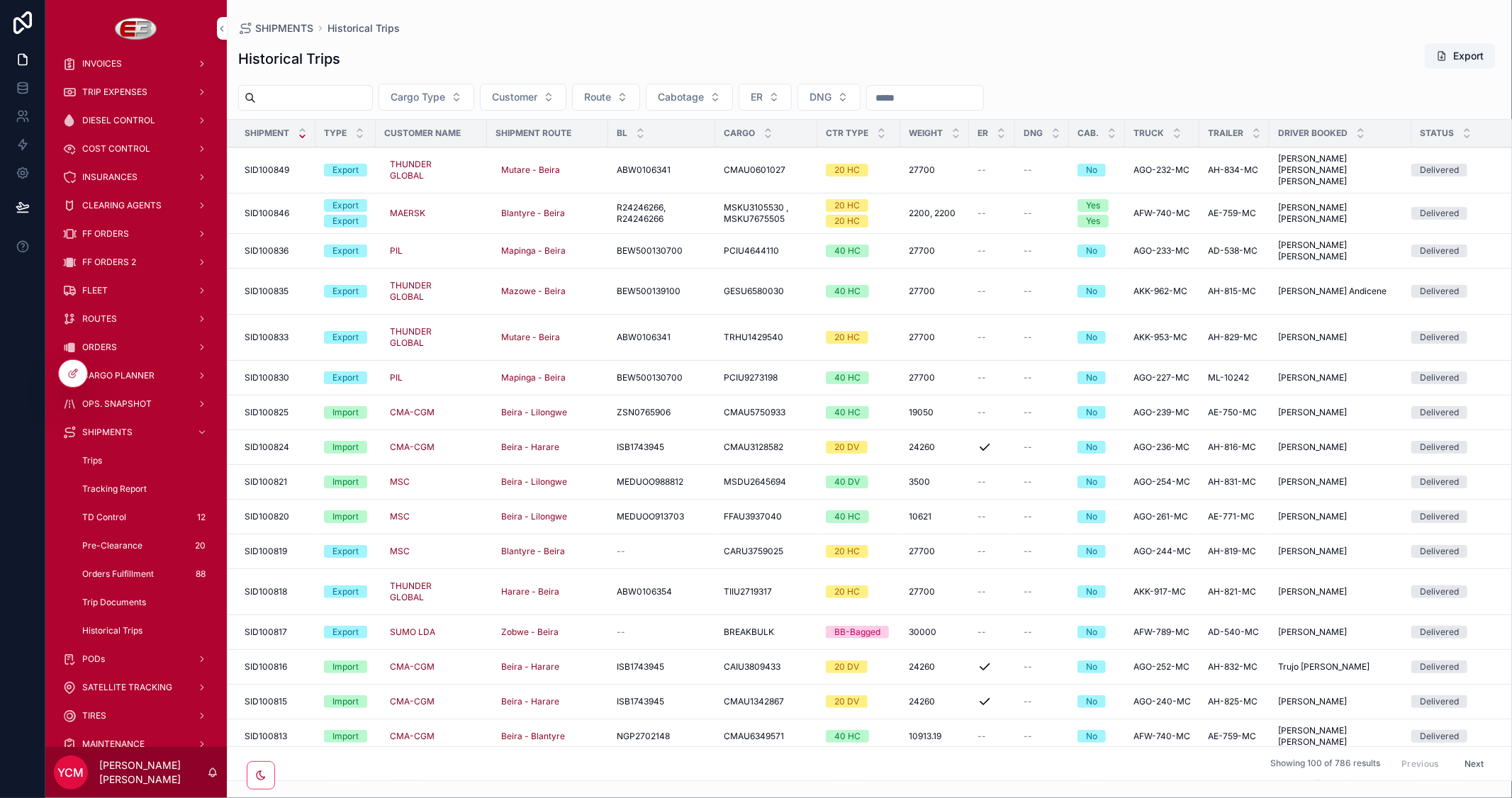
scroll to position [236, 0]
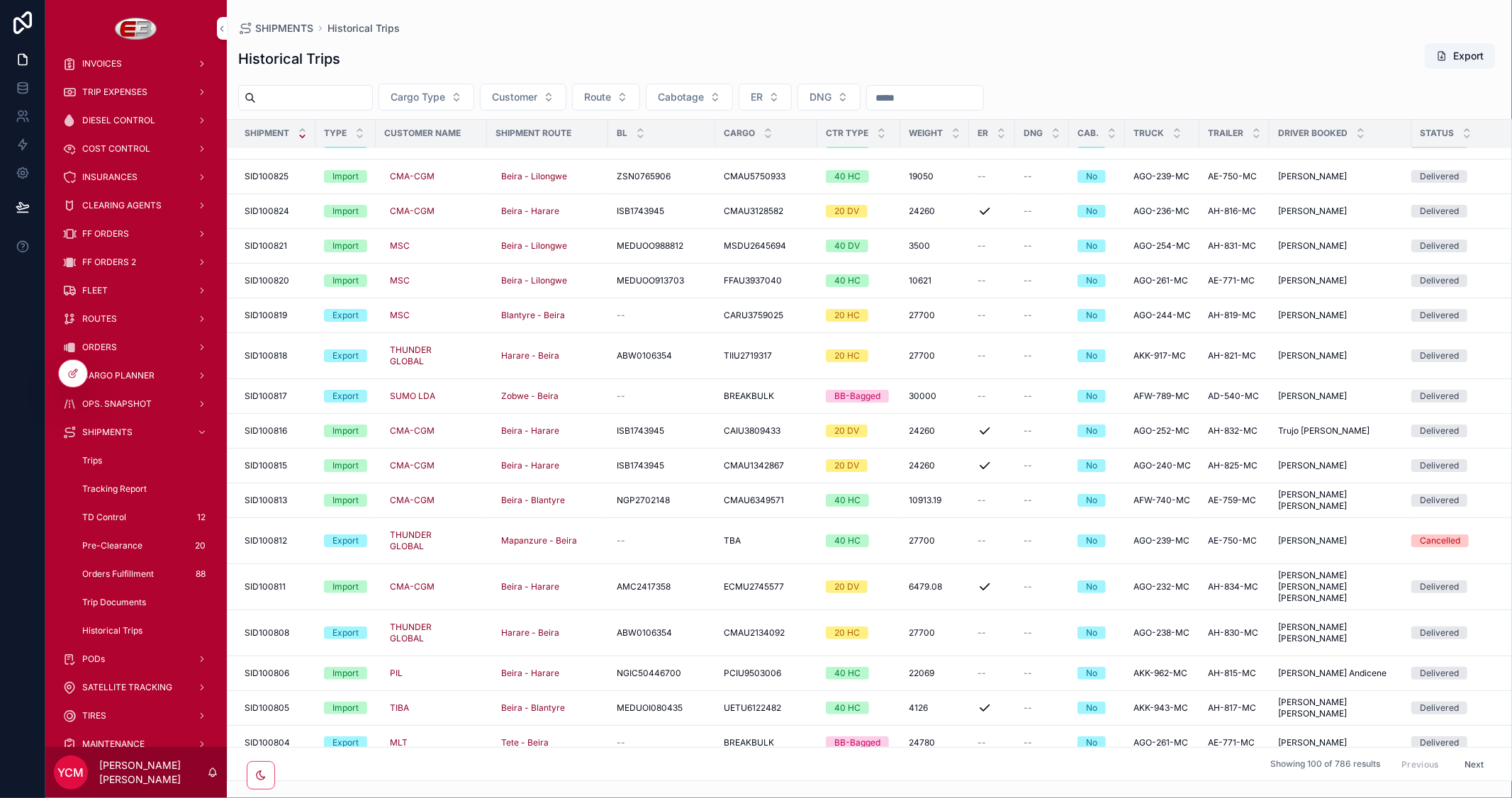
click at [265, 581] on span "SID100811" at bounding box center [265, 586] width 41 height 11
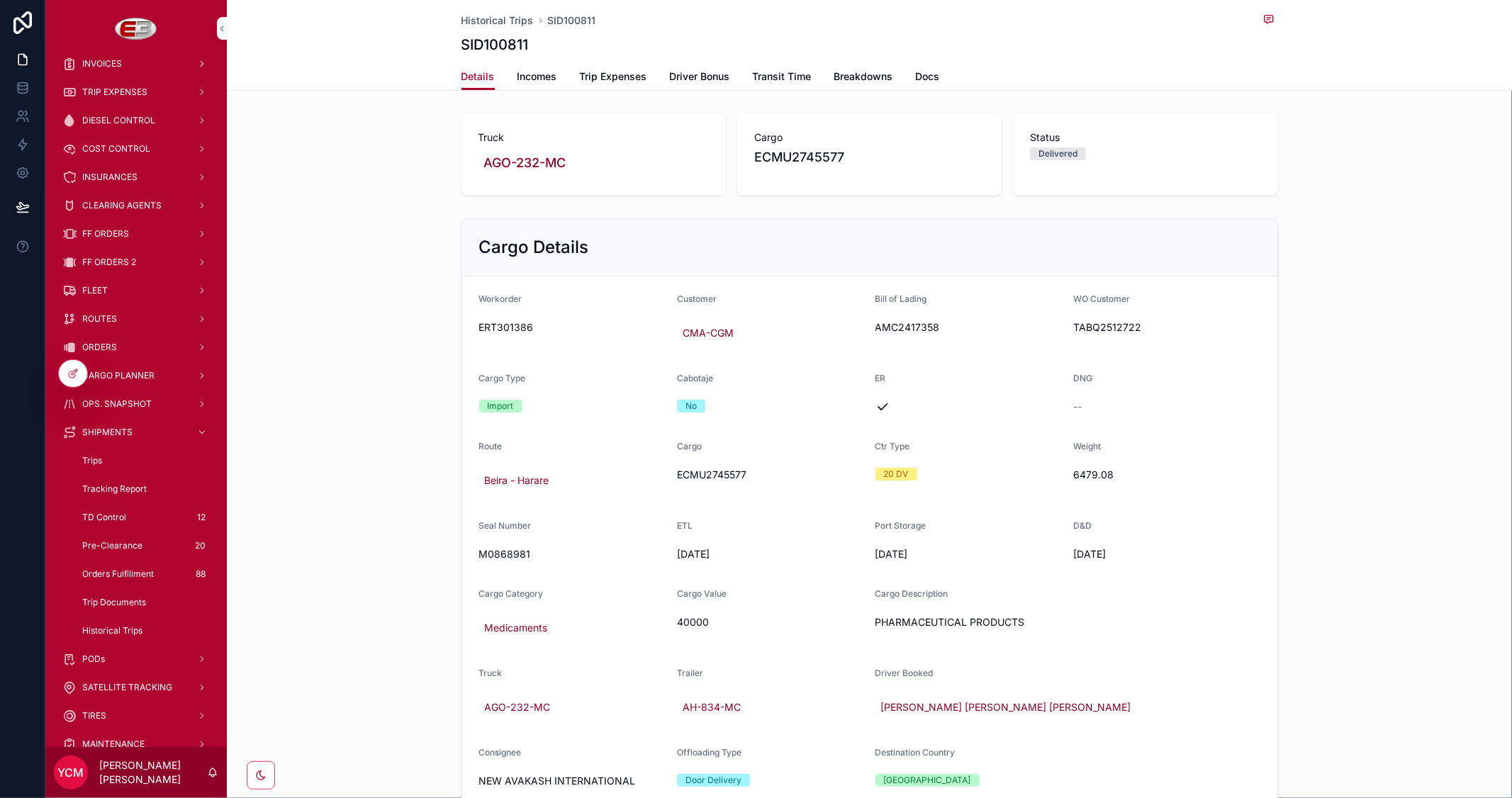
click at [527, 77] on span "Incomes" at bounding box center [537, 77] width 40 height 14
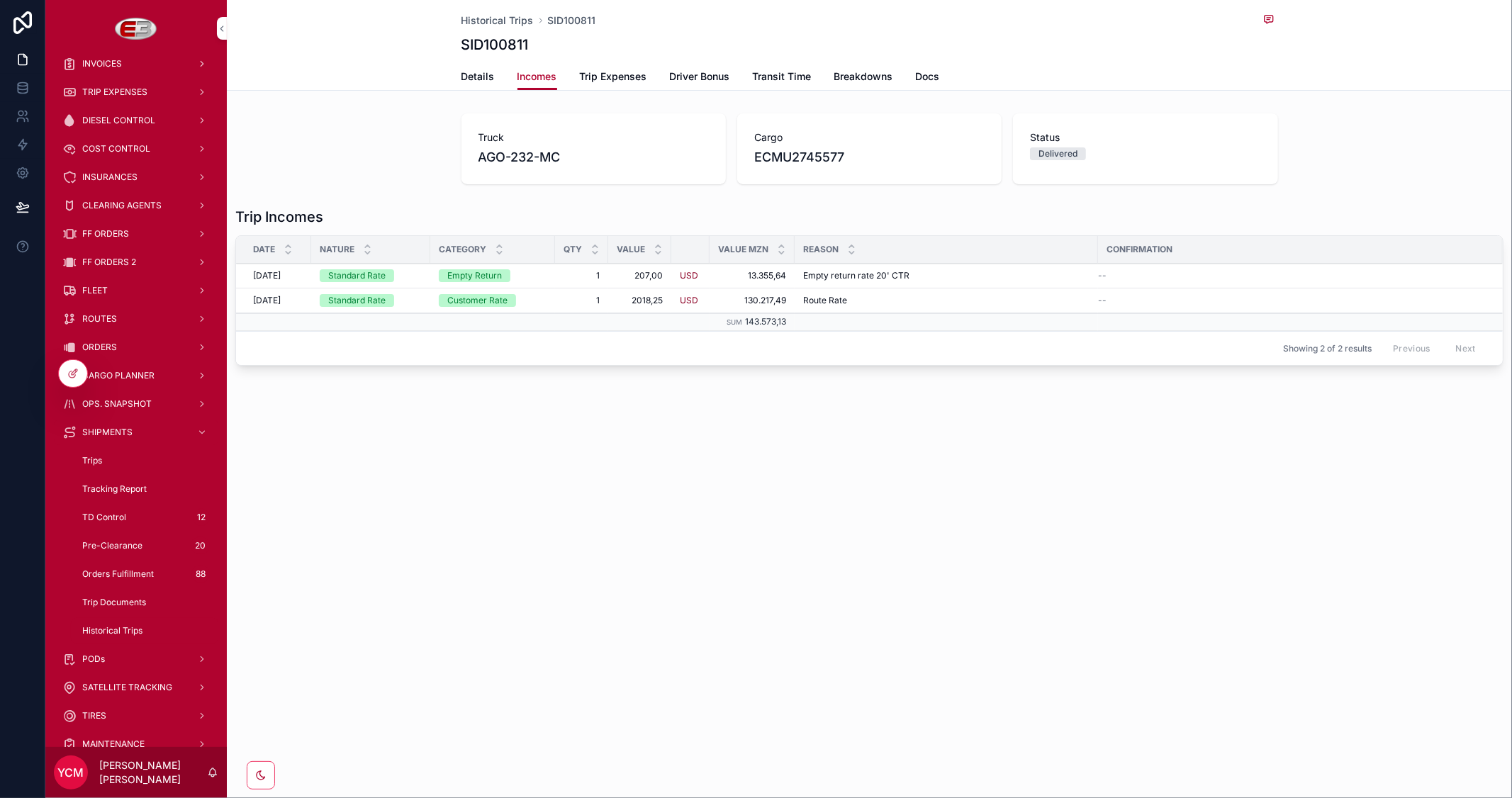
click at [618, 76] on span "Trip Expenses" at bounding box center [614, 77] width 68 height 14
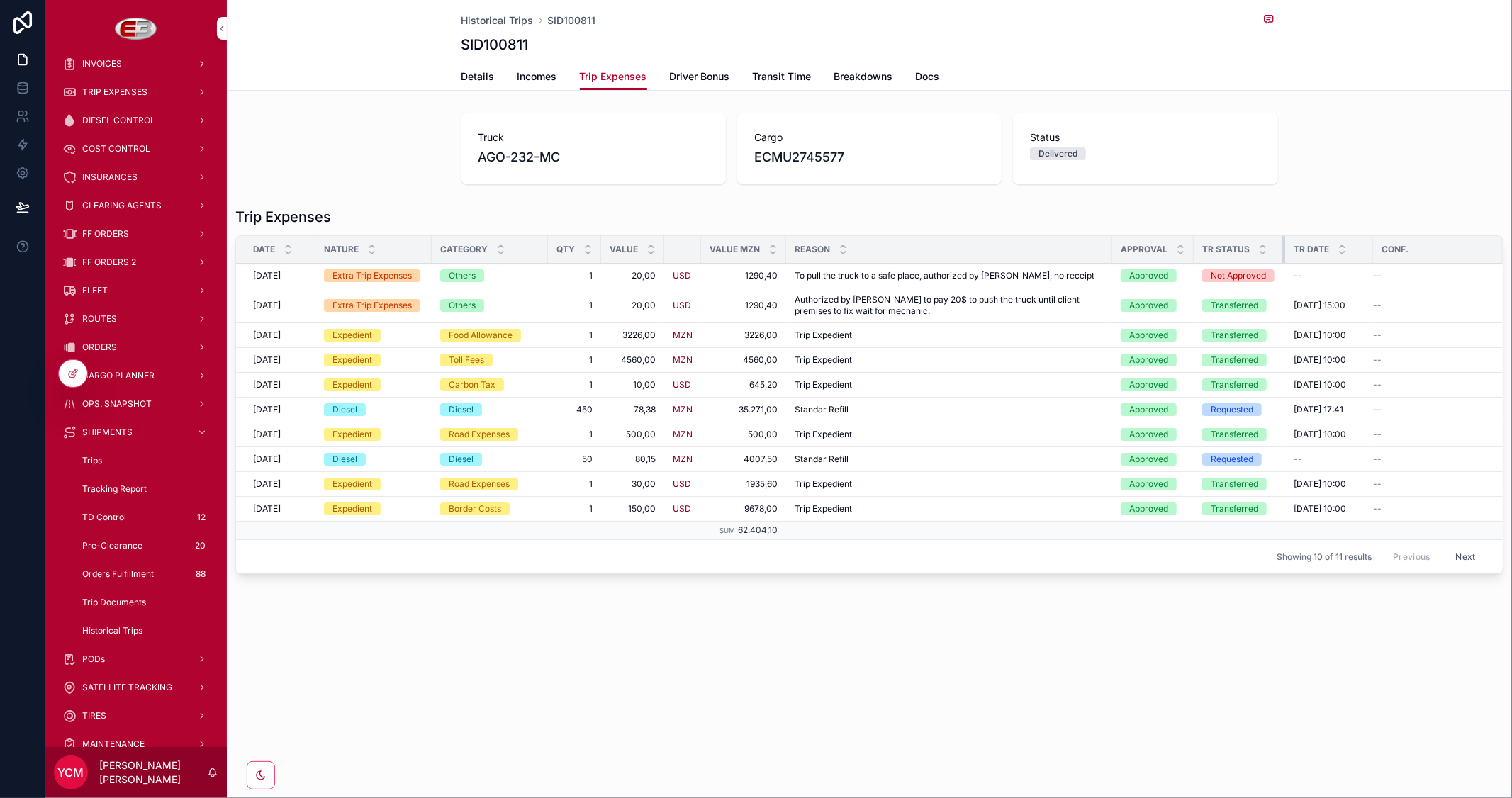
click at [1282, 257] on div "scrollable content" at bounding box center [1285, 249] width 6 height 27
click at [701, 77] on span "Driver Bonus" at bounding box center [699, 77] width 61 height 14
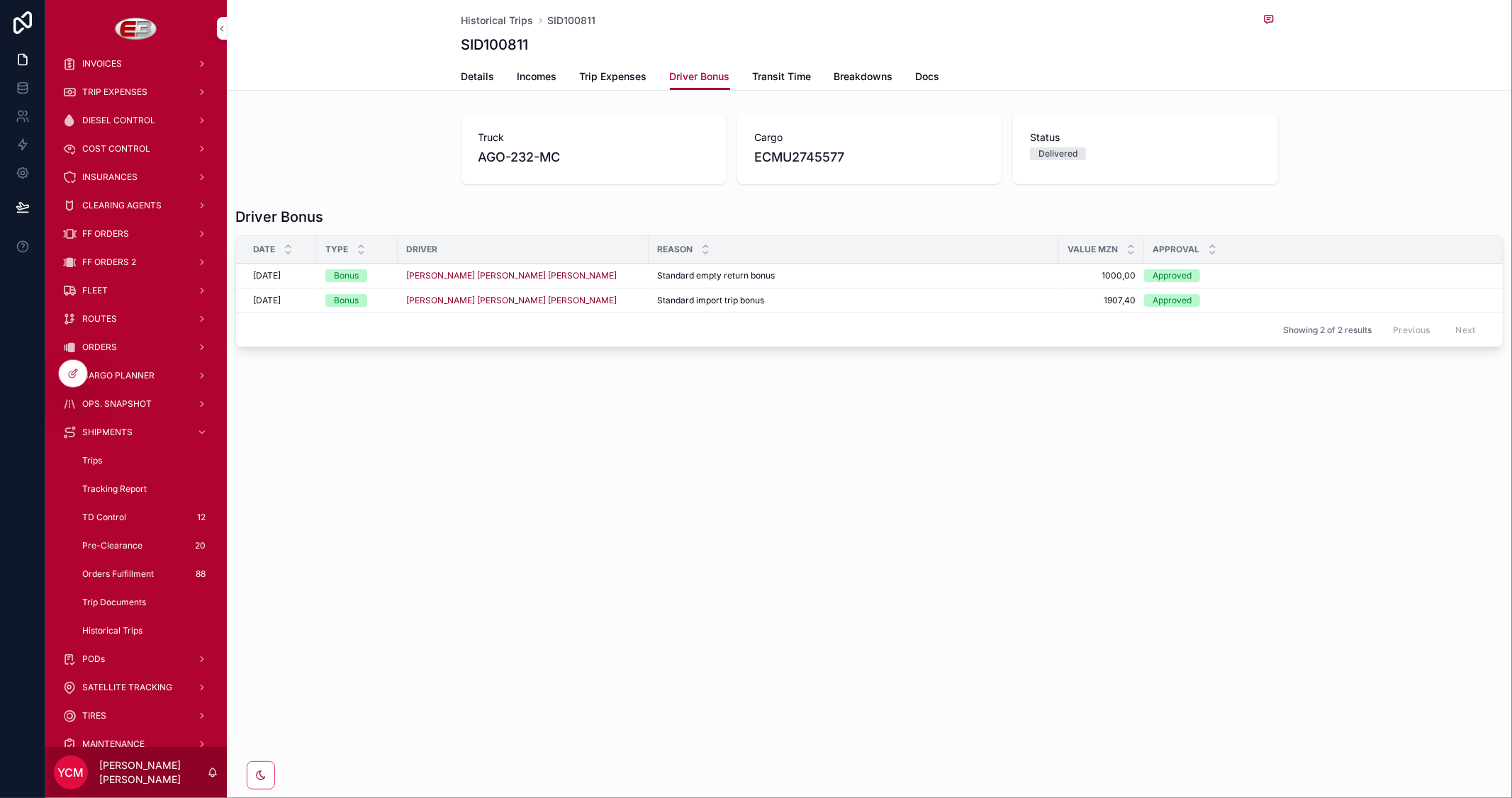
click at [785, 79] on span "Transit Time" at bounding box center [782, 77] width 59 height 14
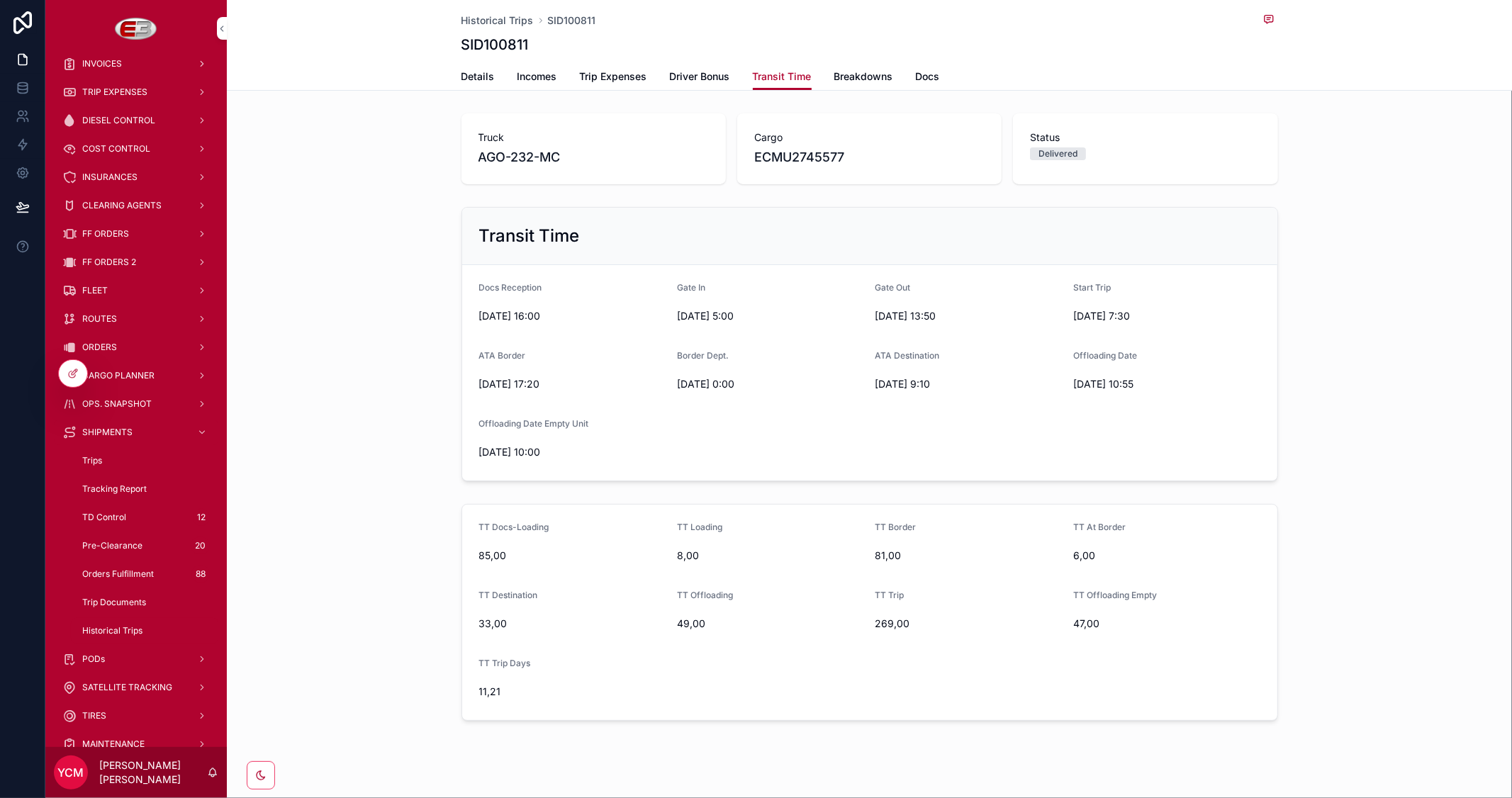
click at [850, 78] on span "Breakdowns" at bounding box center [863, 77] width 59 height 14
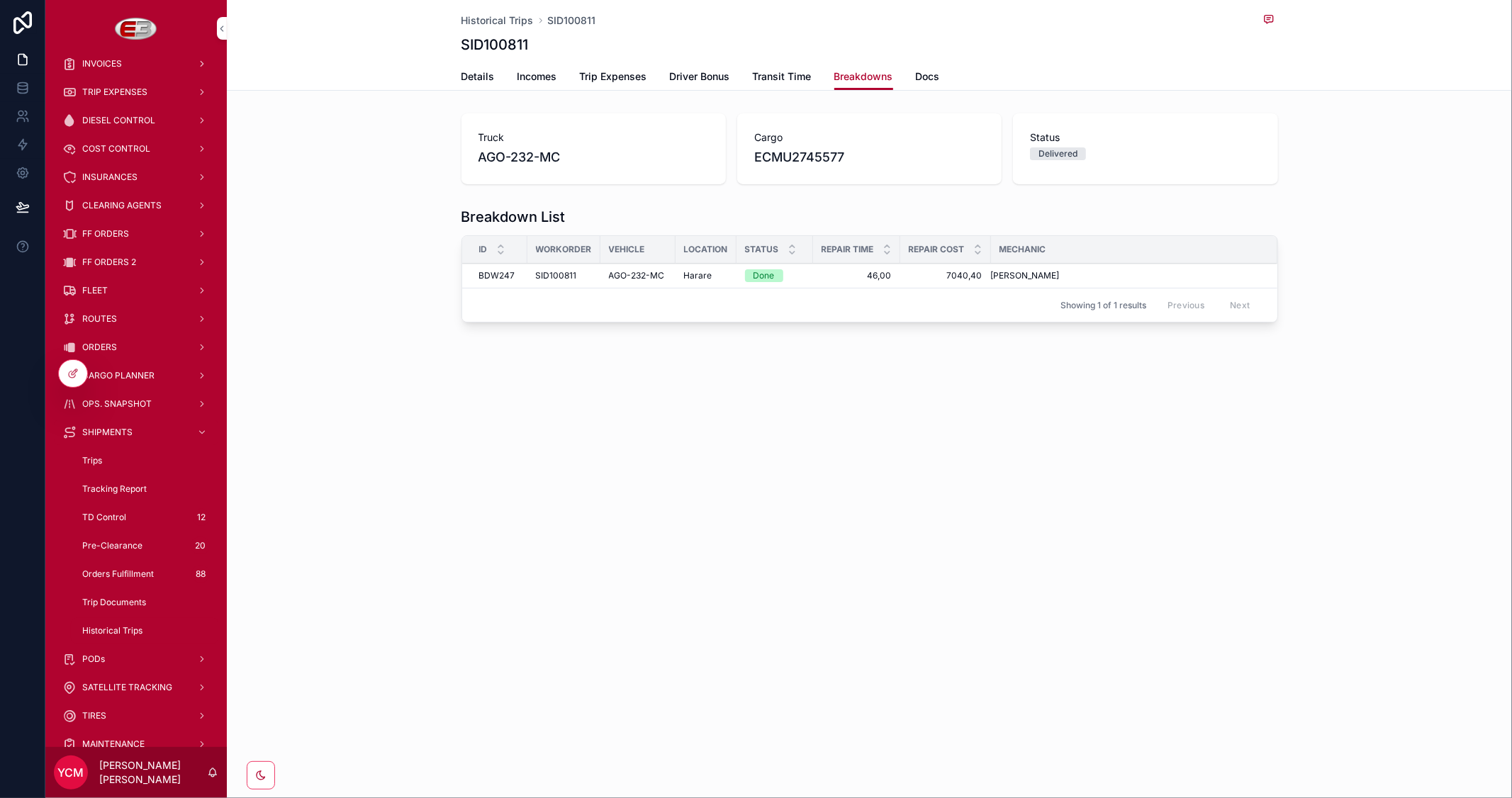
click at [932, 73] on span "Docs" at bounding box center [928, 77] width 24 height 14
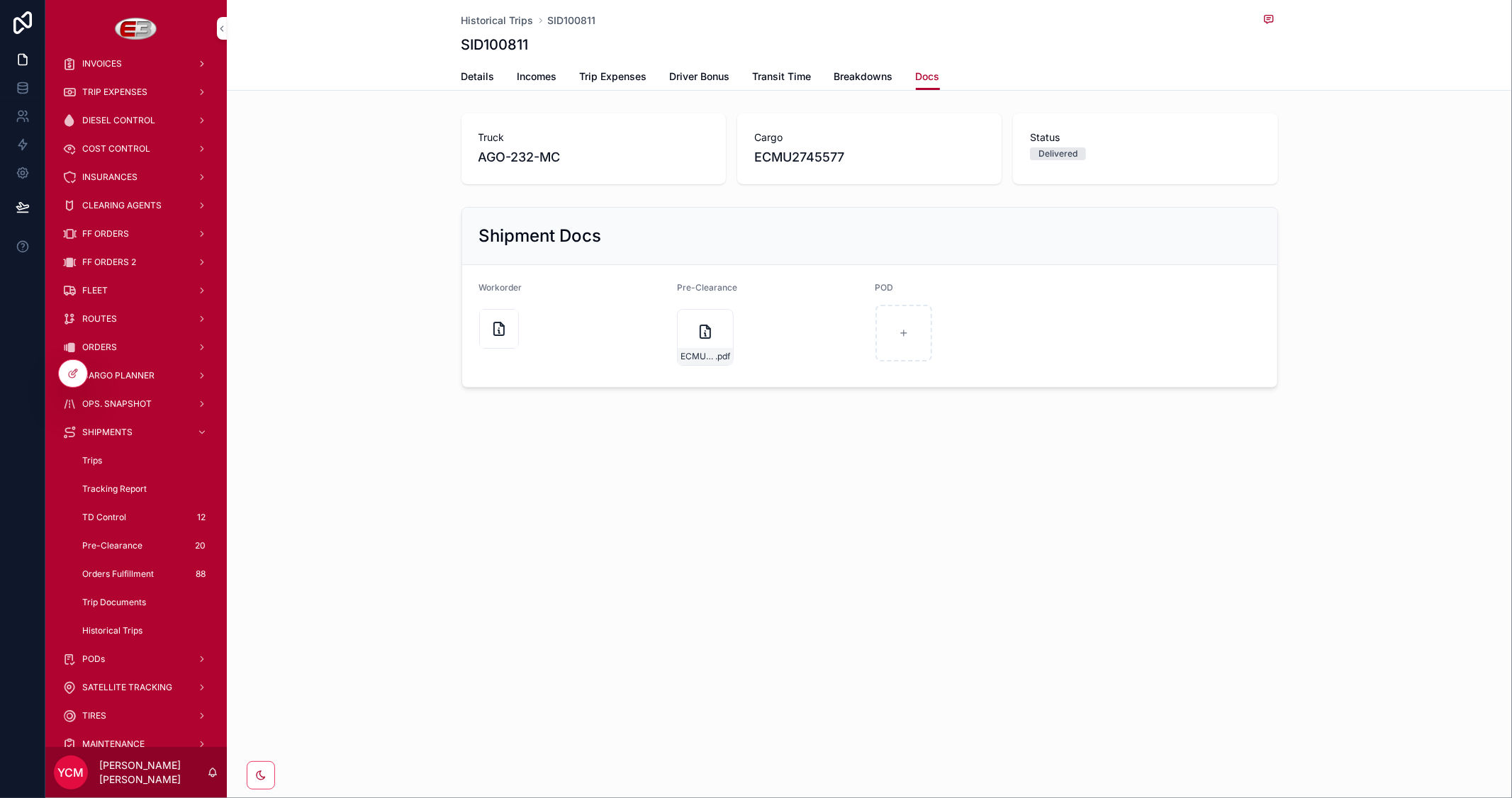
click at [852, 75] on span "Breakdowns" at bounding box center [863, 77] width 59 height 14
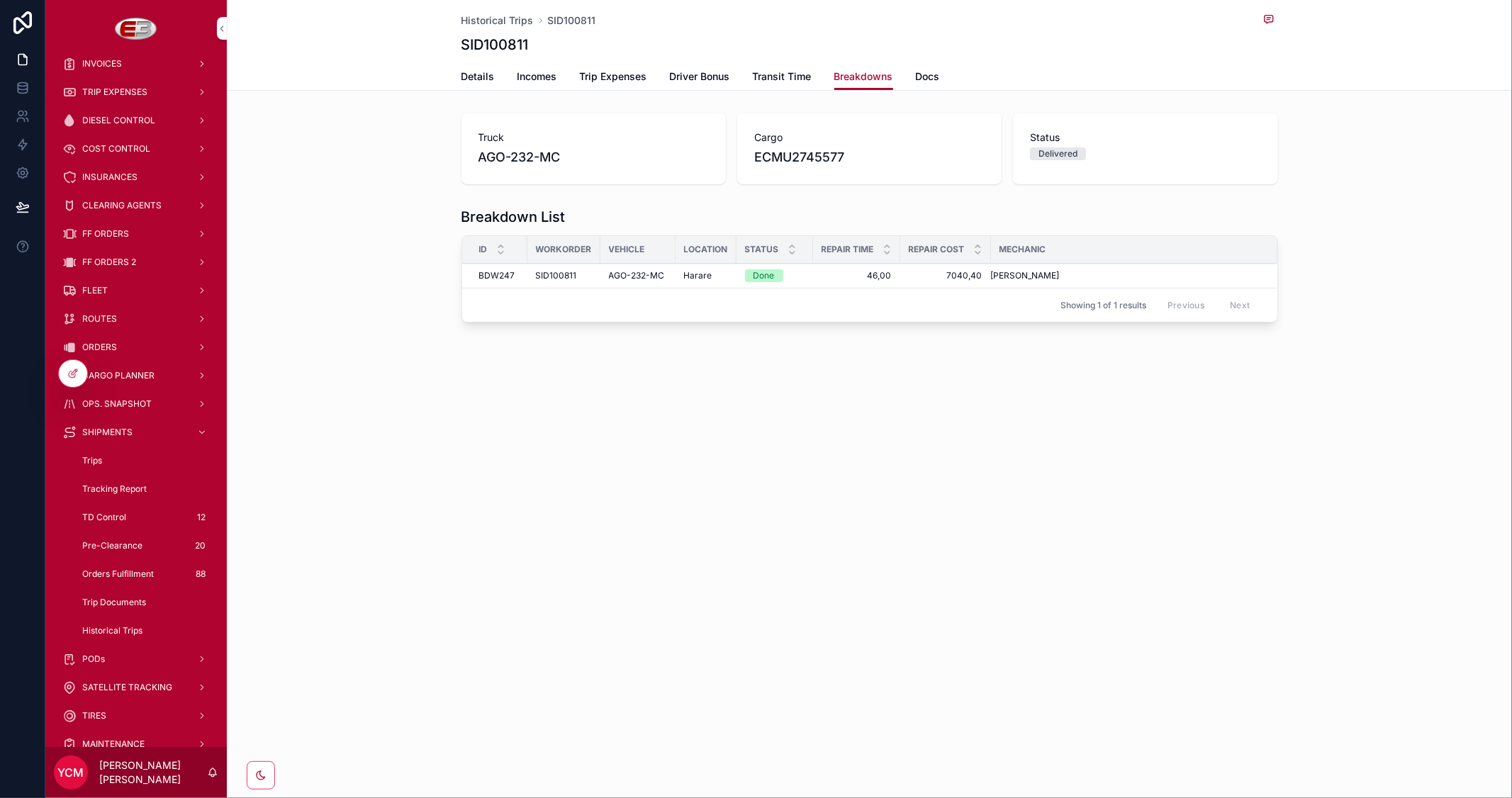
click at [919, 76] on span "Docs" at bounding box center [928, 77] width 24 height 14
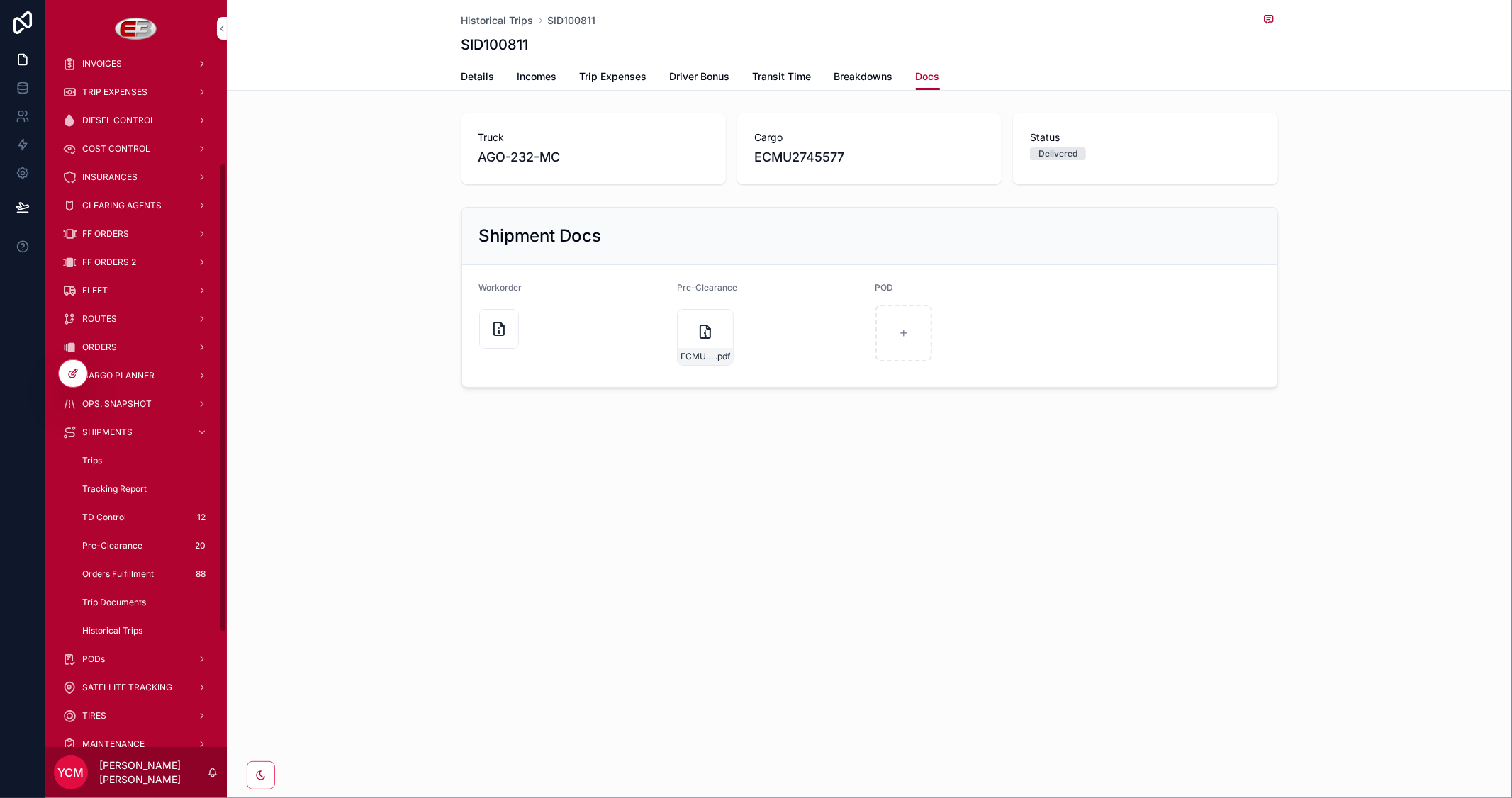
click at [73, 377] on icon at bounding box center [73, 373] width 11 height 11
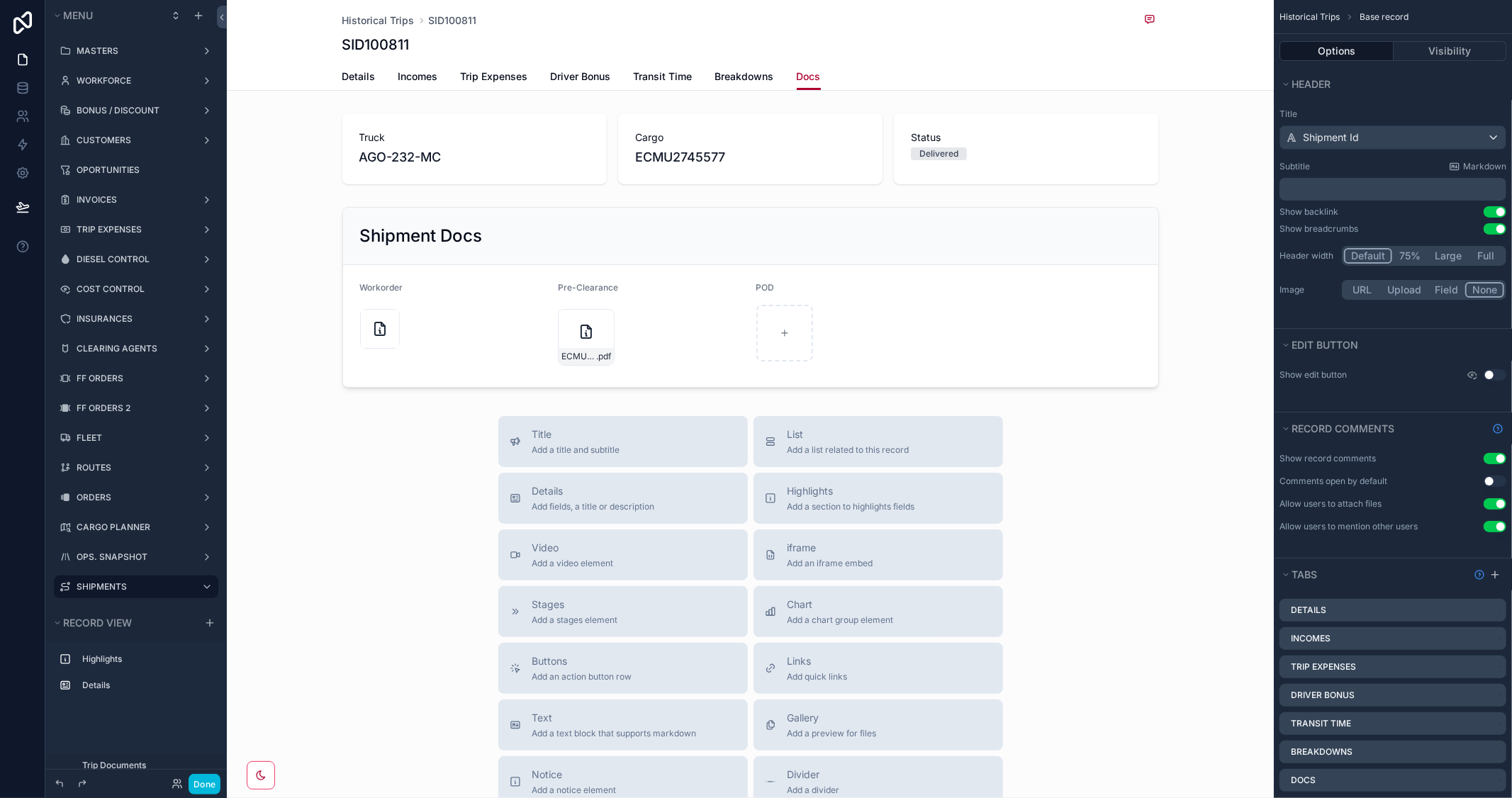
click at [1079, 295] on div "scrollable content" at bounding box center [750, 297] width 1046 height 192
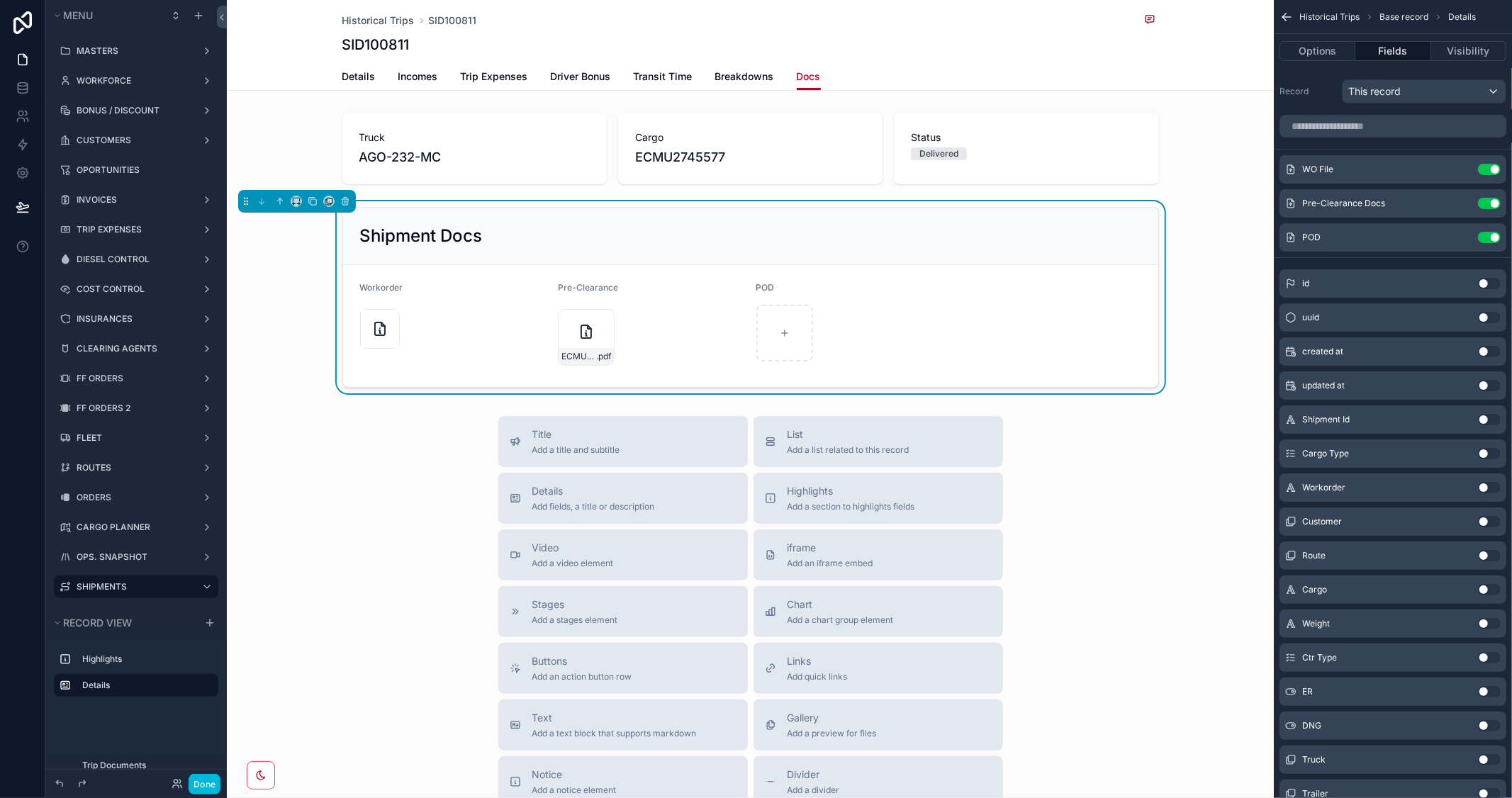
click at [0, 0] on icon "scrollable content" at bounding box center [0, 0] width 0 height 0
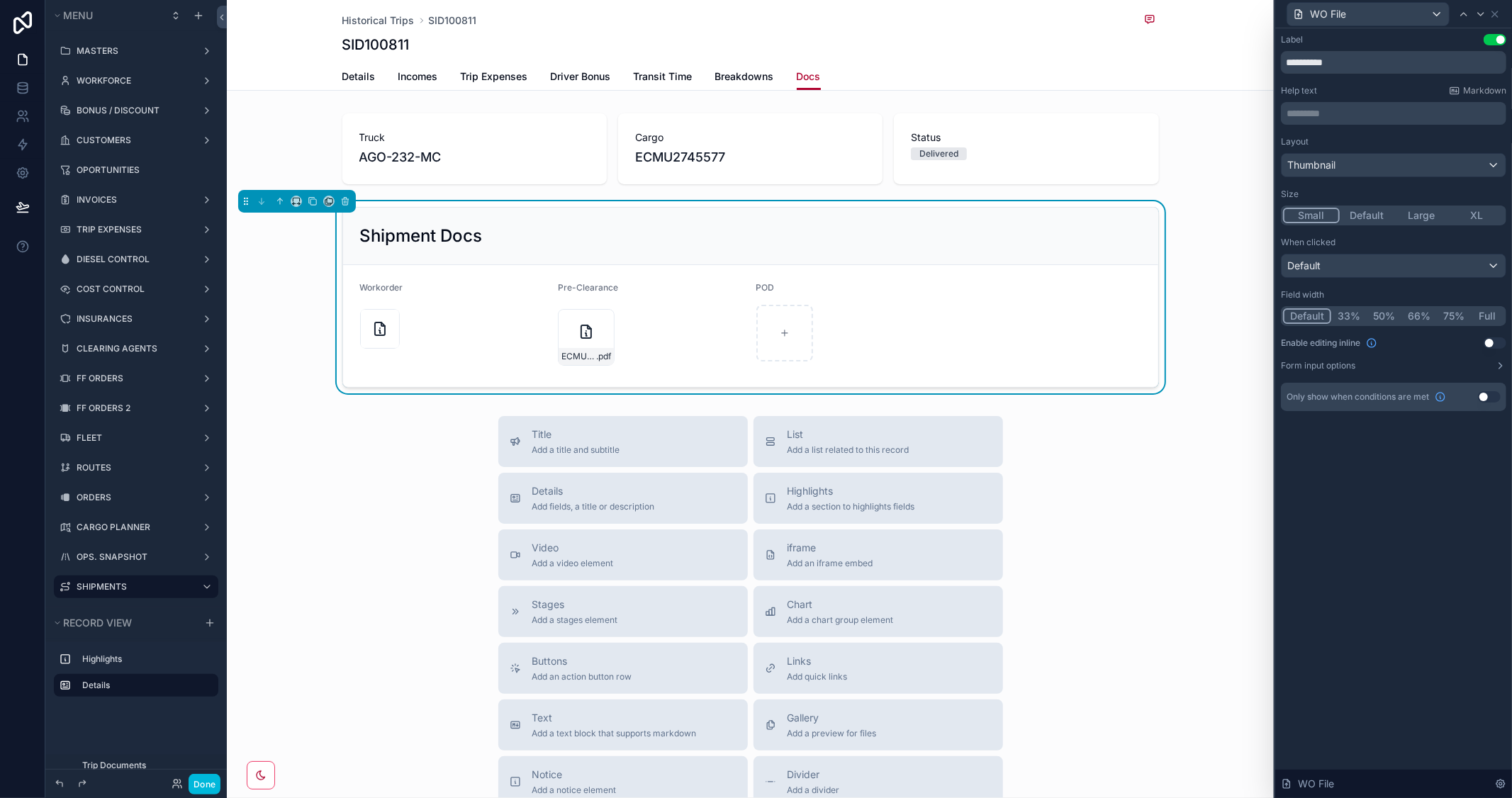
click at [1370, 216] on button "Default" at bounding box center [1368, 216] width 56 height 16
click at [202, 778] on button "Done" at bounding box center [205, 784] width 32 height 21
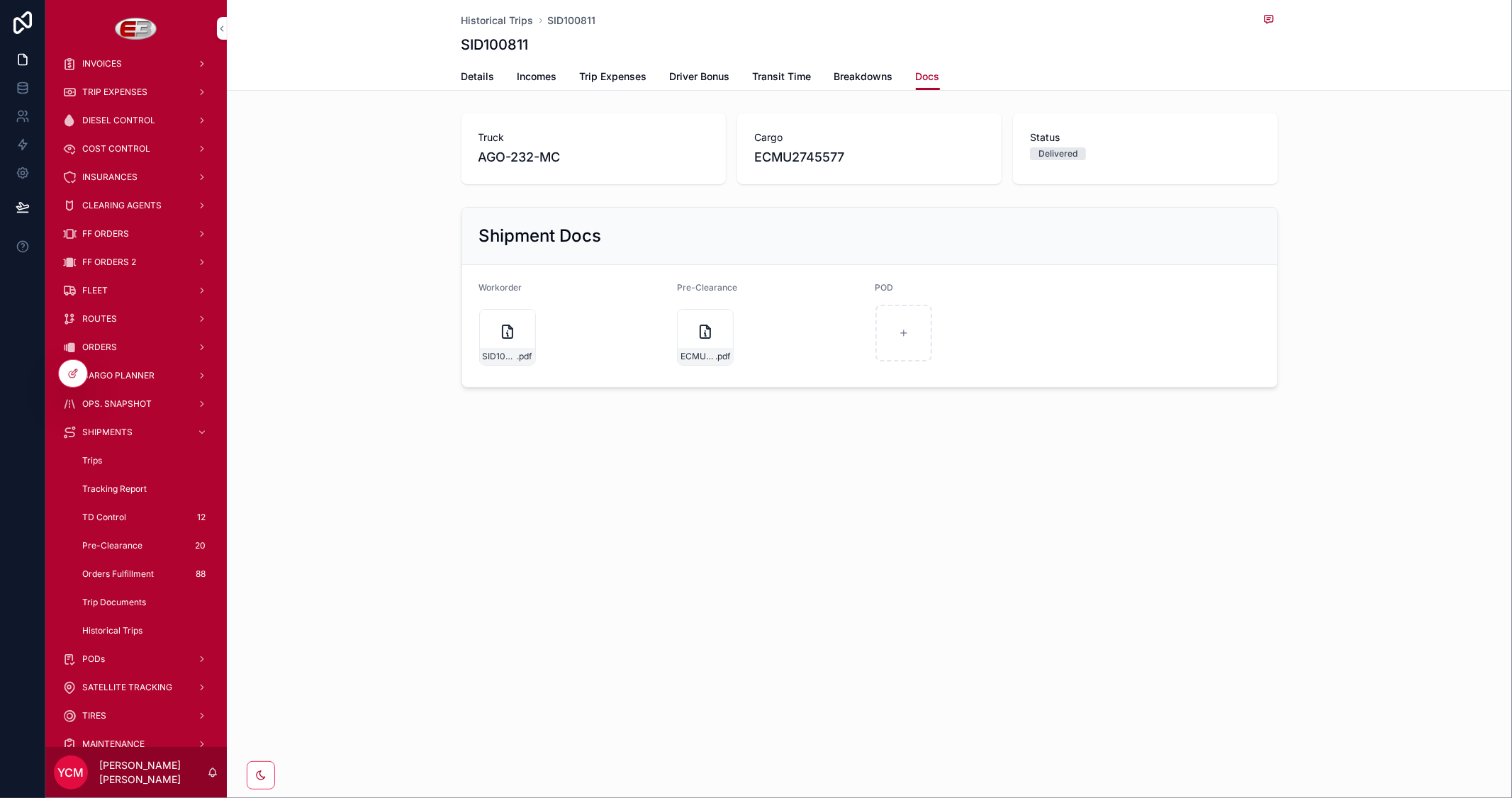
click at [854, 70] on span "Breakdowns" at bounding box center [863, 77] width 59 height 14
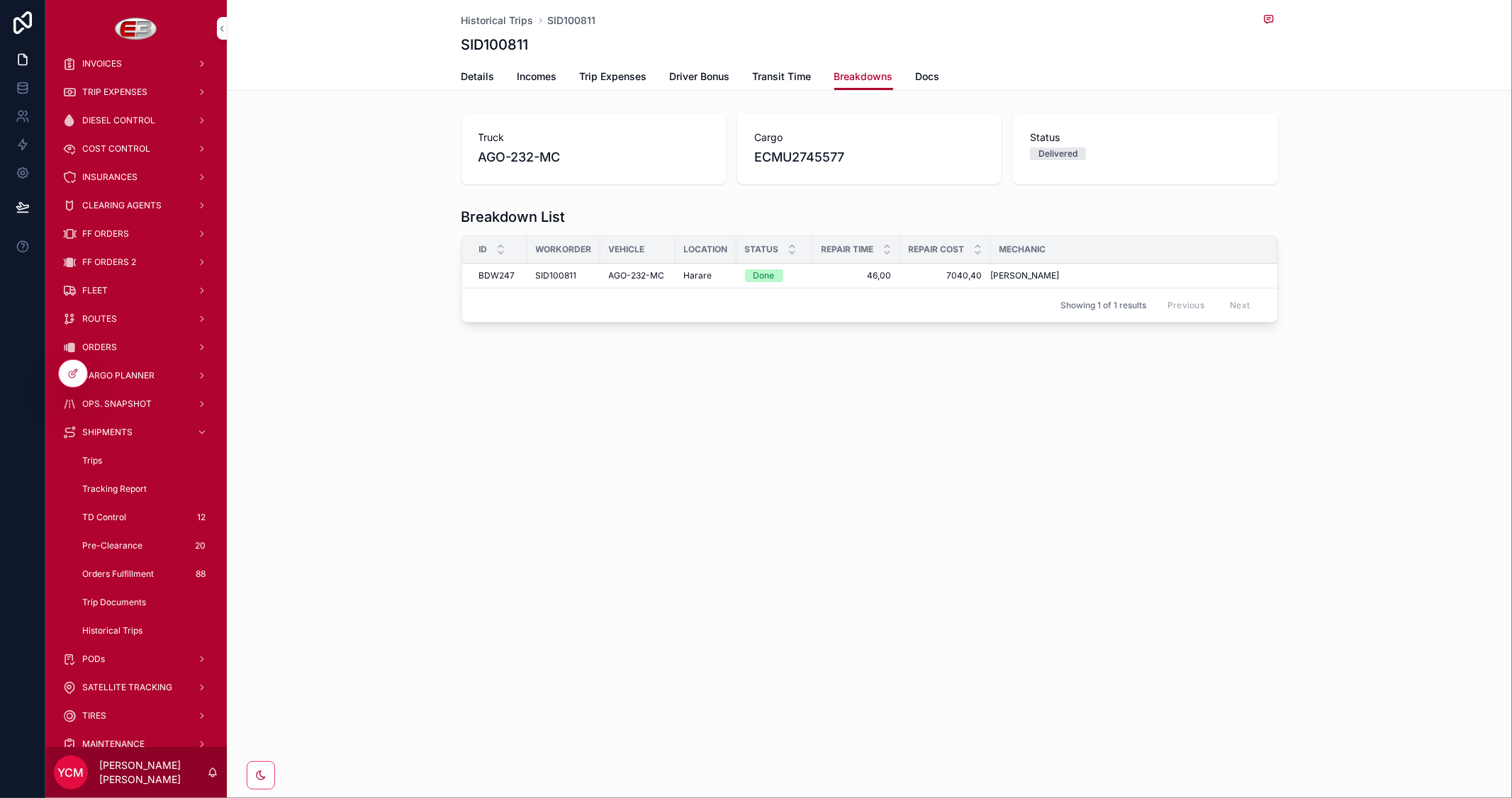
click at [507, 270] on span "BDW247" at bounding box center [497, 275] width 36 height 11
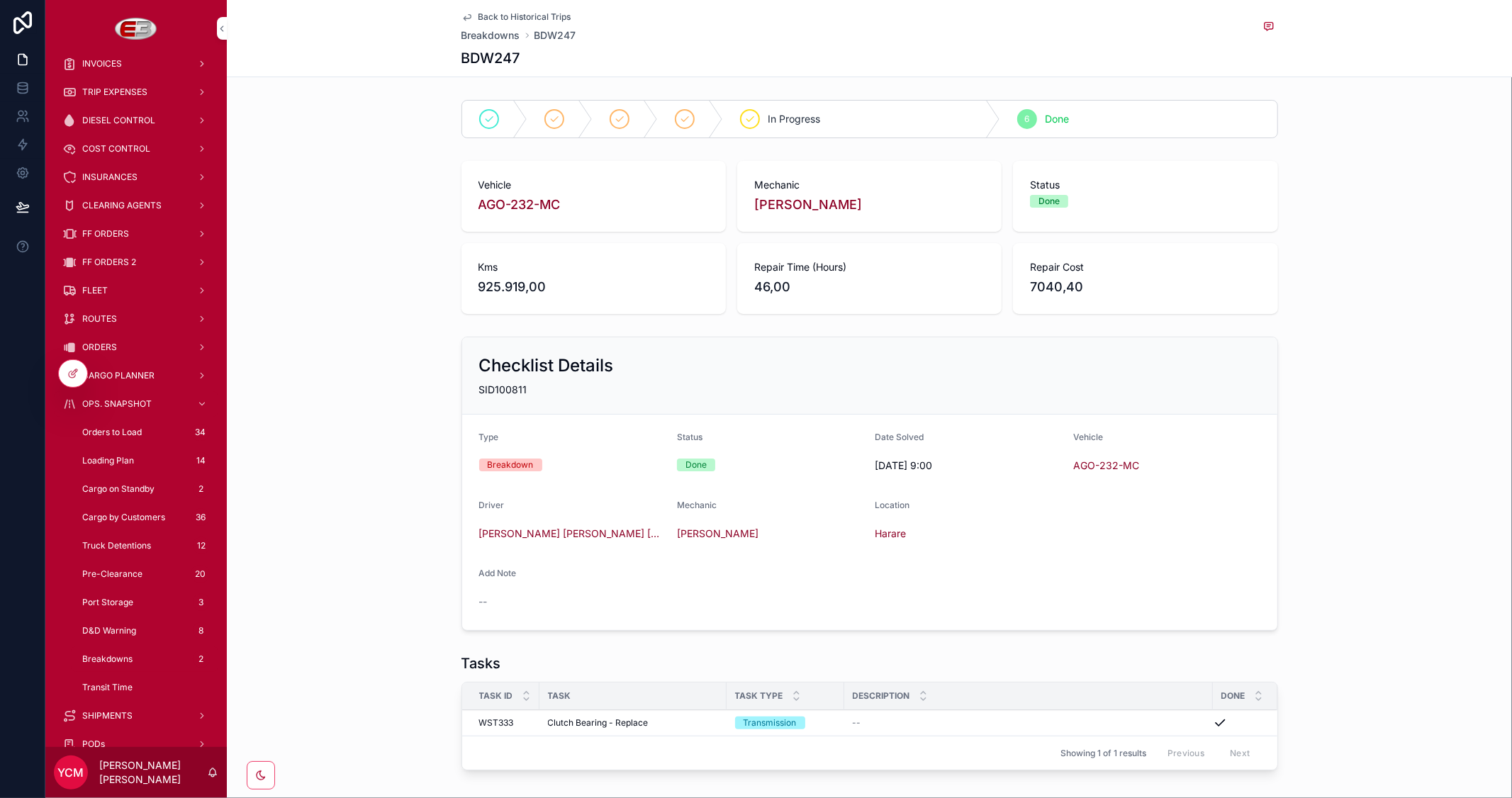
click at [525, 14] on span "Back to Historical Trips" at bounding box center [524, 16] width 93 height 11
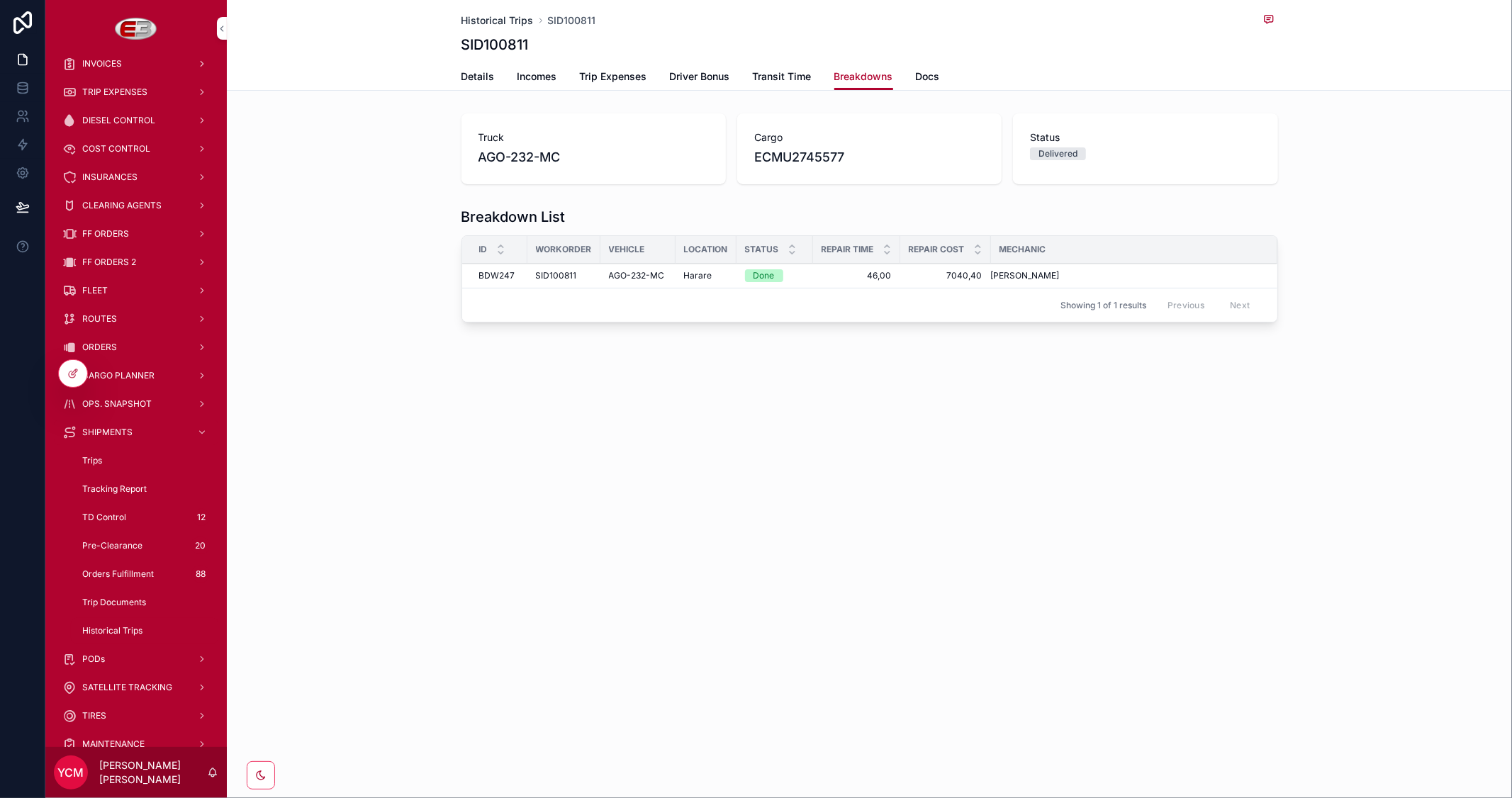
click at [484, 21] on span "Historical Trips" at bounding box center [497, 21] width 73 height 14
